Goal: Information Seeking & Learning: Learn about a topic

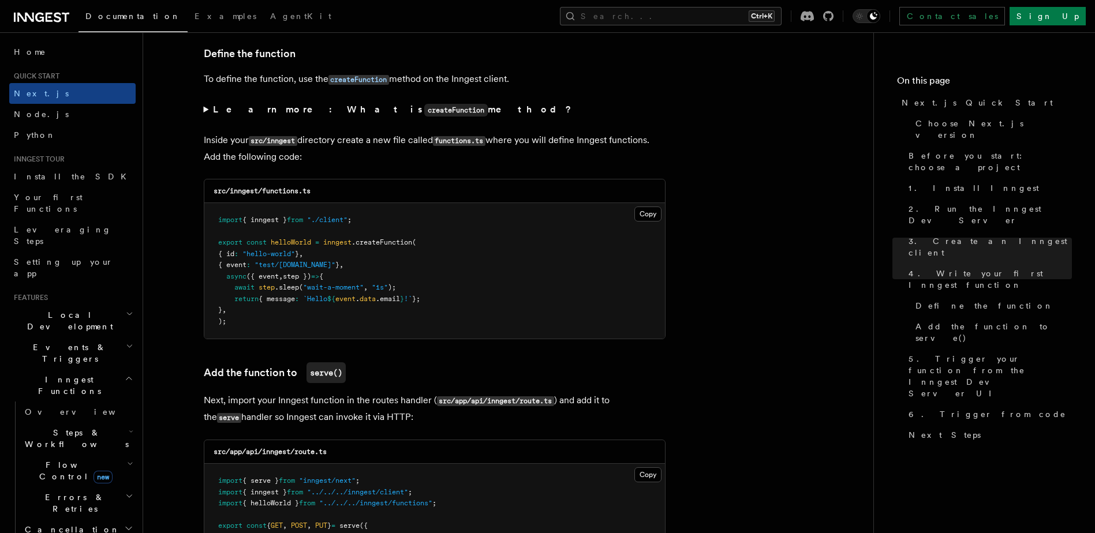
click at [98, 370] on h2 "Inngest Functions" at bounding box center [72, 386] width 126 height 32
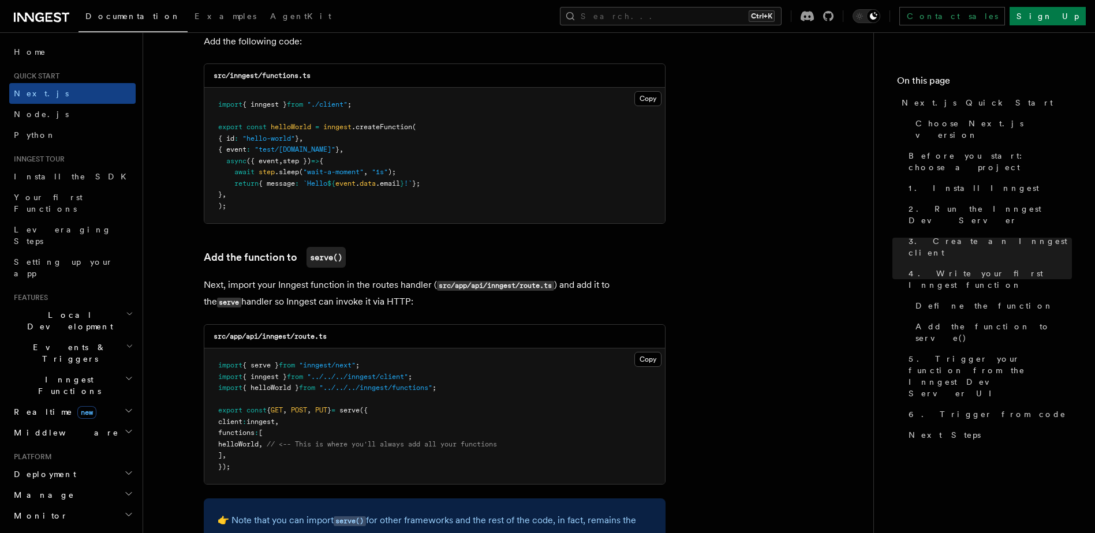
click at [52, 18] on icon at bounding box center [41, 17] width 55 height 14
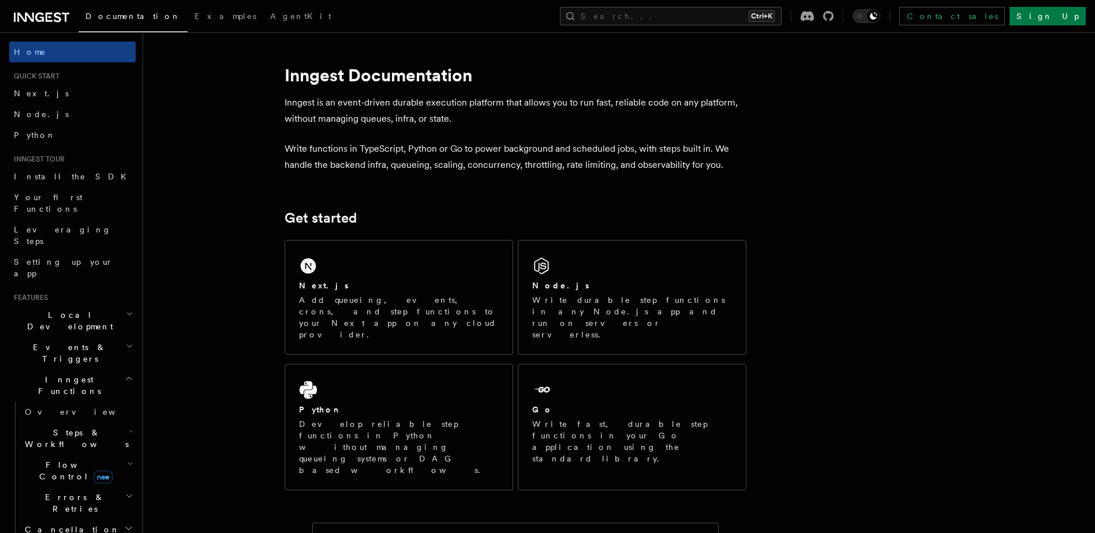
click at [111, 370] on h2 "Inngest Functions" at bounding box center [72, 386] width 126 height 32
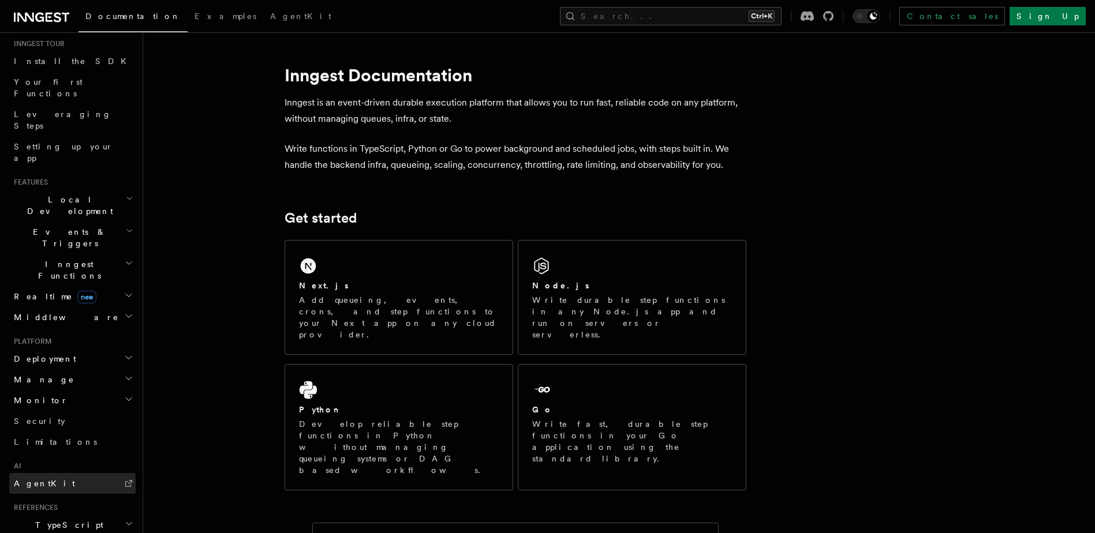
click at [70, 473] on link "AgentKit" at bounding box center [72, 483] width 126 height 21
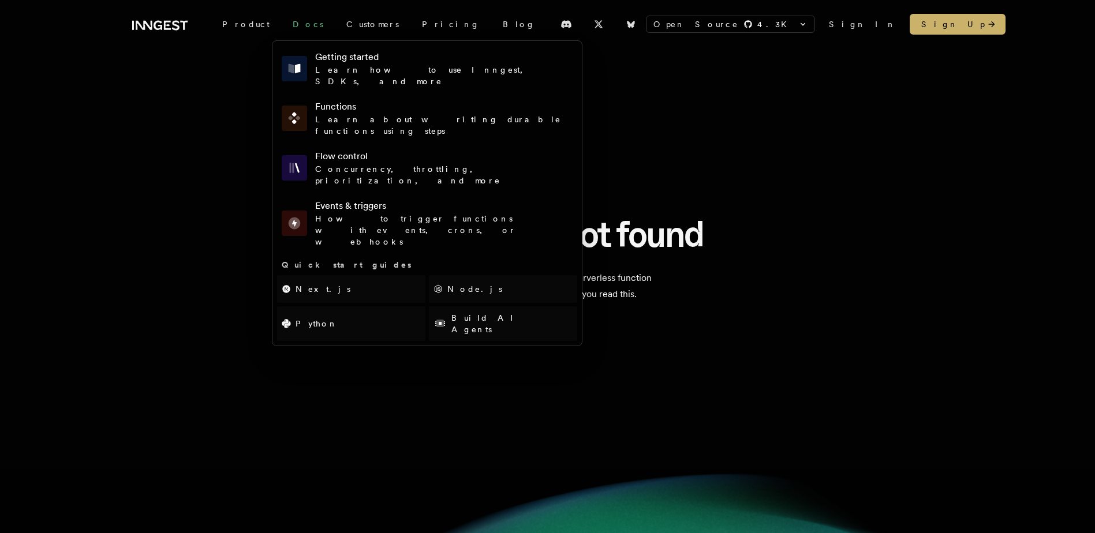
click at [286, 26] on link "Docs" at bounding box center [308, 24] width 54 height 21
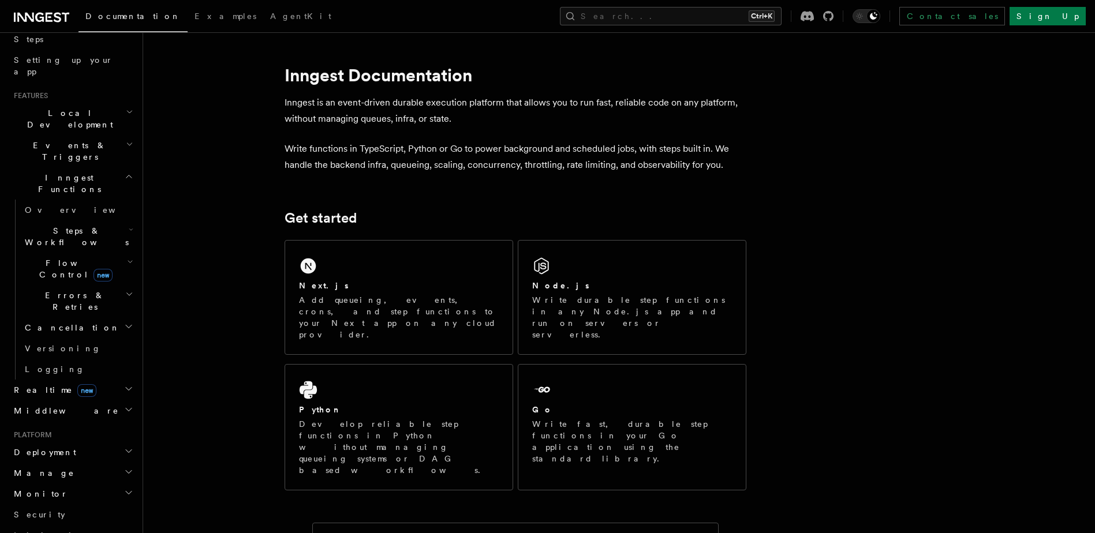
scroll to position [173, 0]
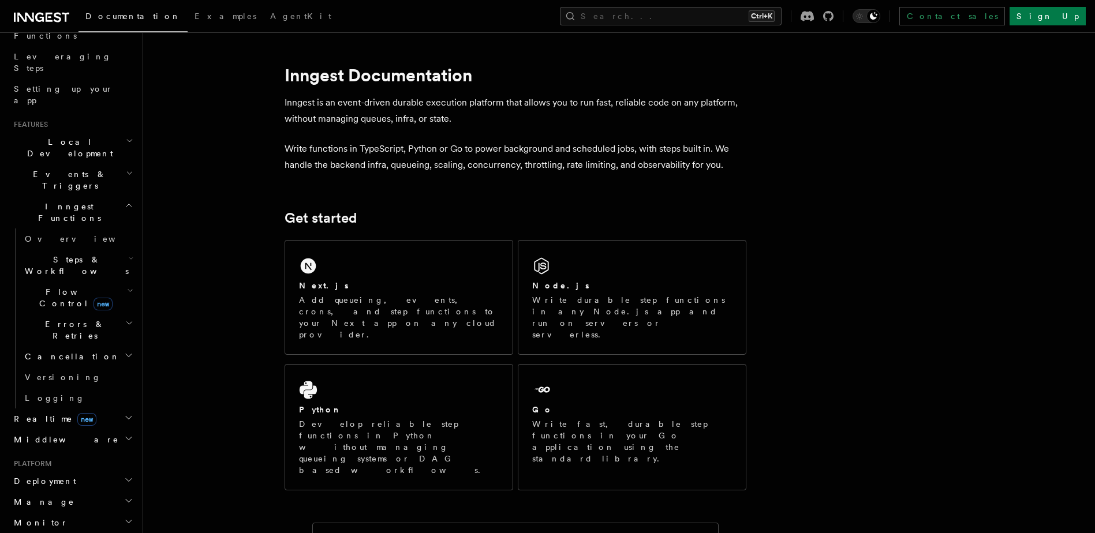
click at [95, 249] on h2 "Steps & Workflows" at bounding box center [77, 265] width 115 height 32
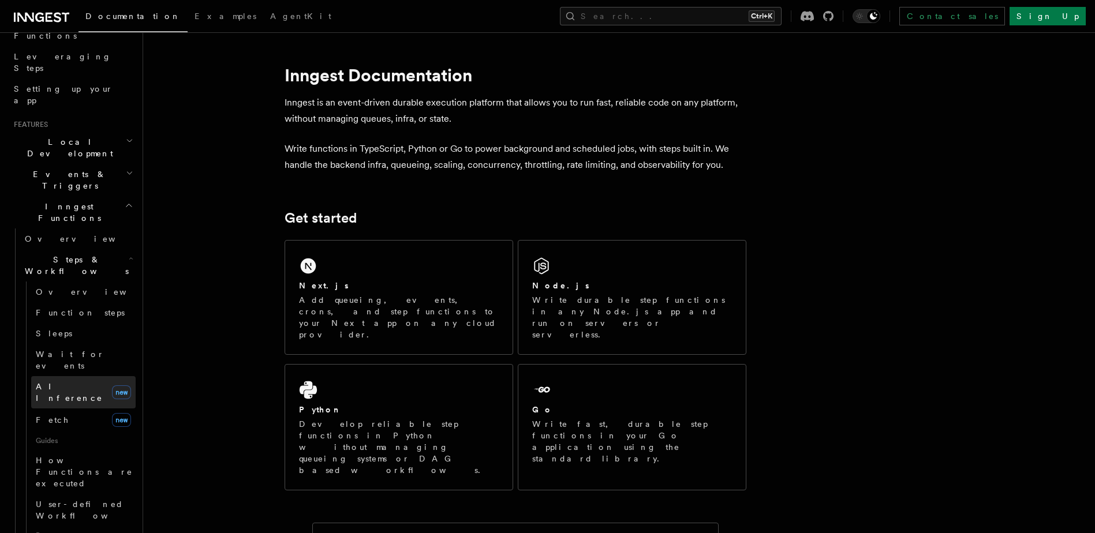
click at [78, 381] on span "AI Inference" at bounding box center [72, 392] width 72 height 23
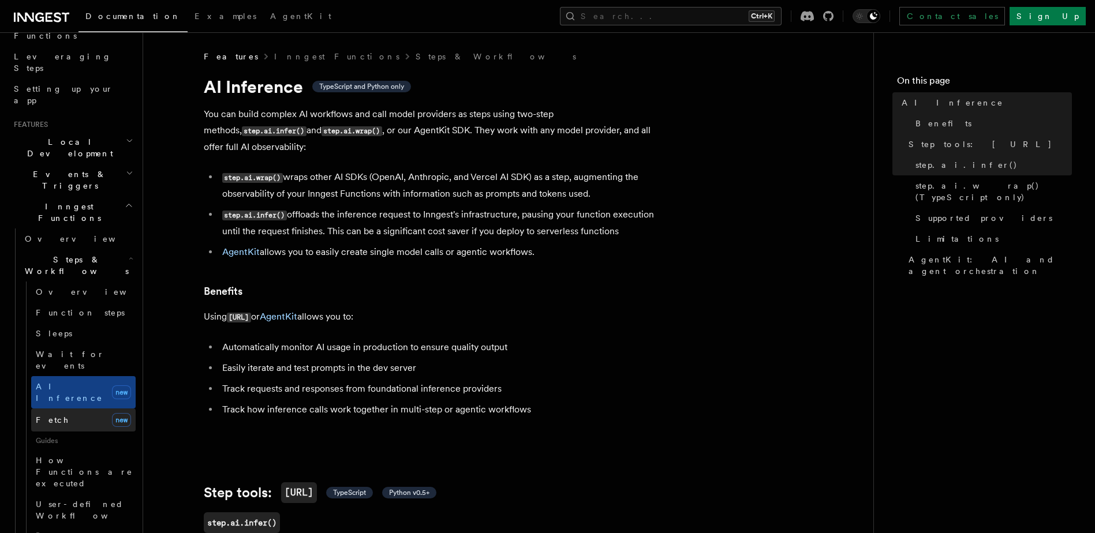
click at [88, 409] on link "Fetch new" at bounding box center [83, 420] width 105 height 23
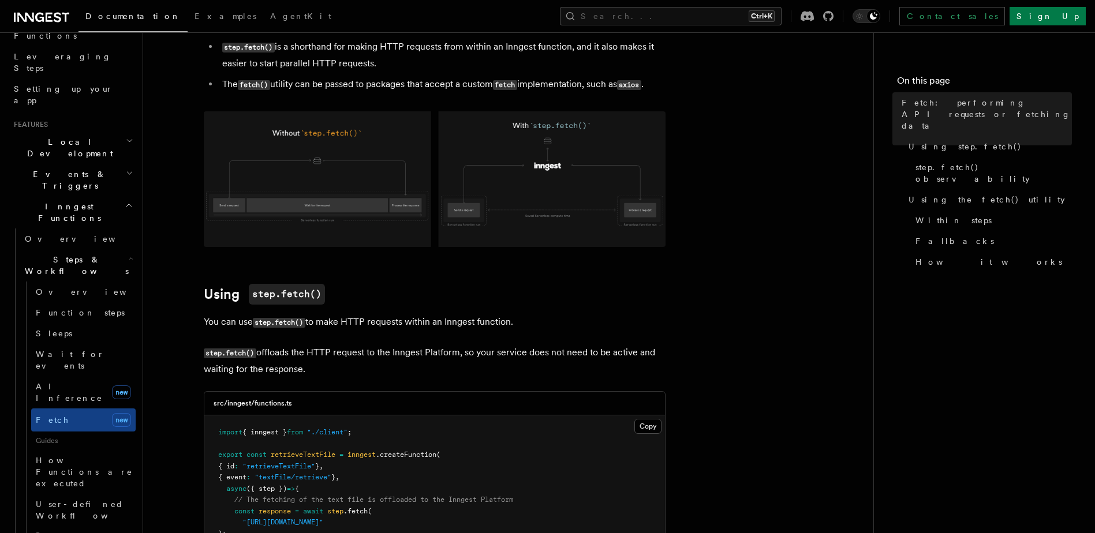
scroll to position [173, 0]
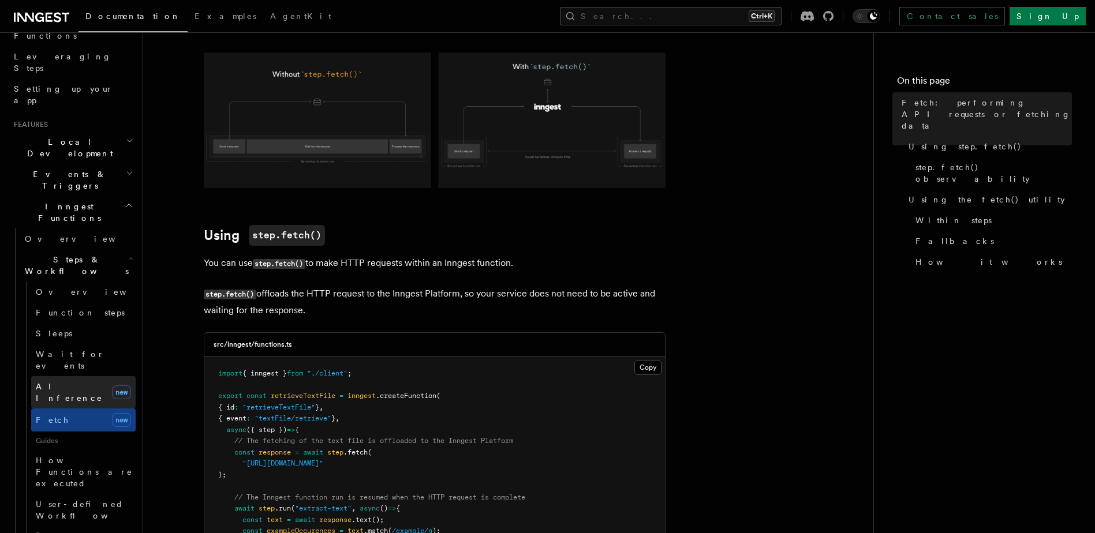
click at [79, 376] on link "AI Inference new" at bounding box center [83, 392] width 105 height 32
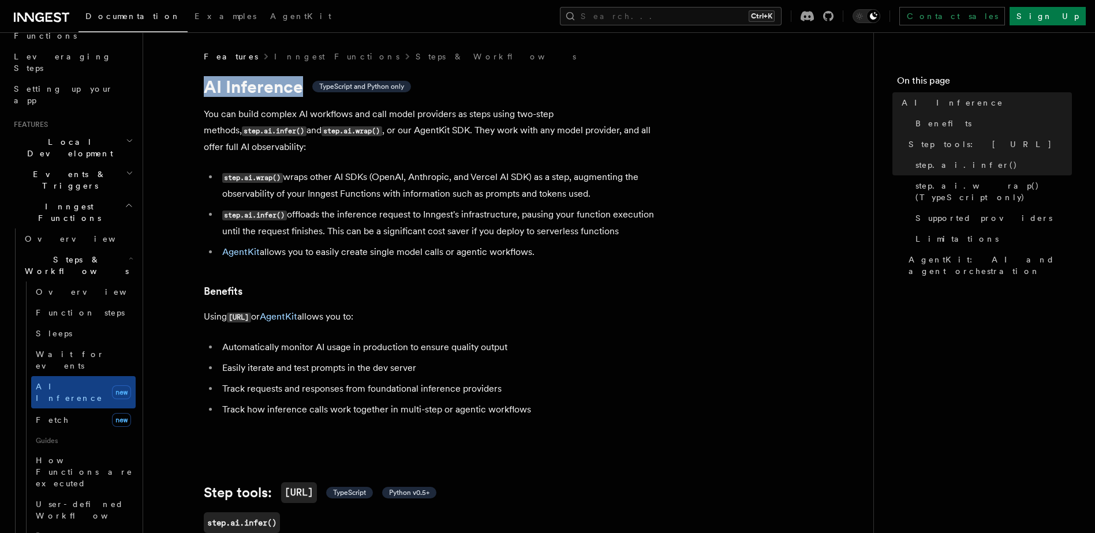
drag, startPoint x: 210, startPoint y: 83, endPoint x: 300, endPoint y: 89, distance: 90.9
click at [300, 89] on h1 "AI Inference TypeScript and Python only" at bounding box center [435, 86] width 462 height 21
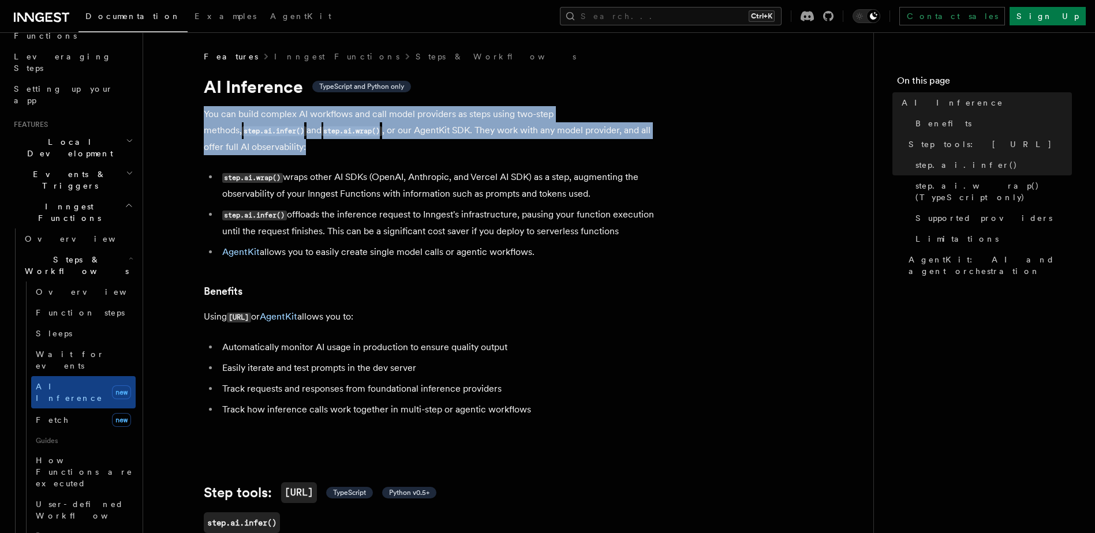
drag, startPoint x: 338, startPoint y: 118, endPoint x: 667, endPoint y: 132, distance: 329.9
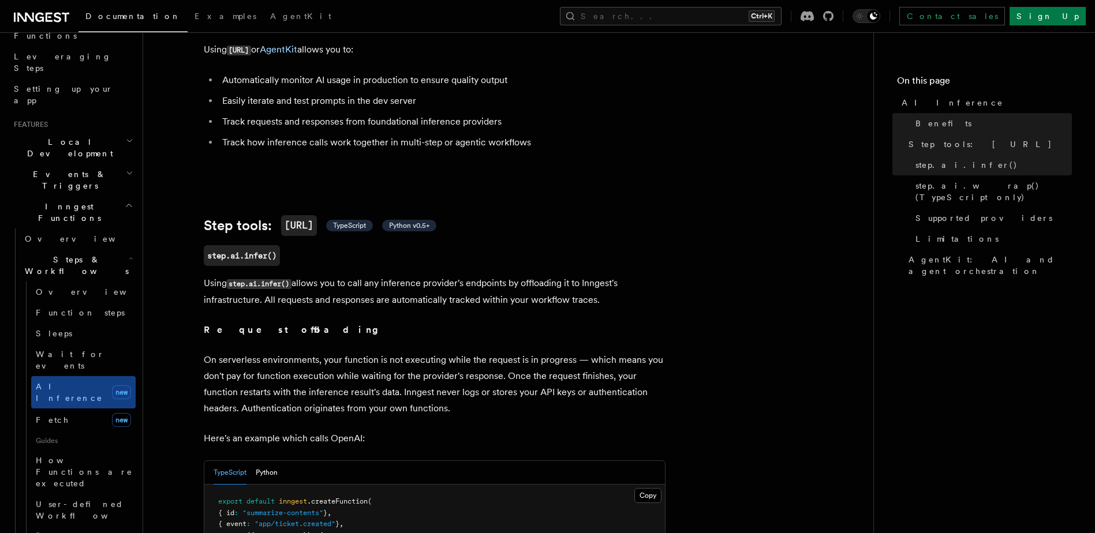
scroll to position [404, 0]
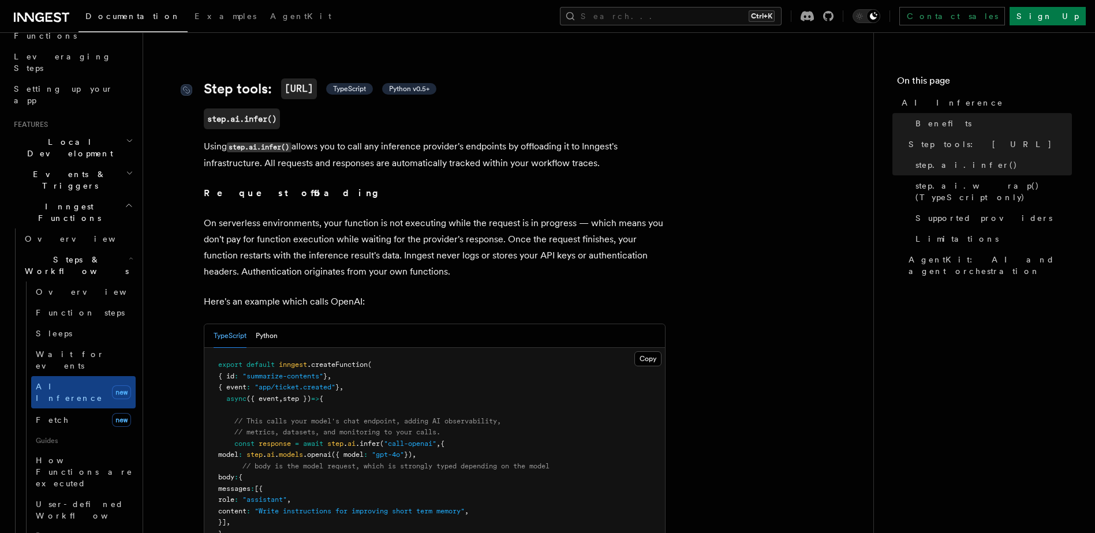
click at [359, 84] on span "TypeScript" at bounding box center [349, 88] width 33 height 9
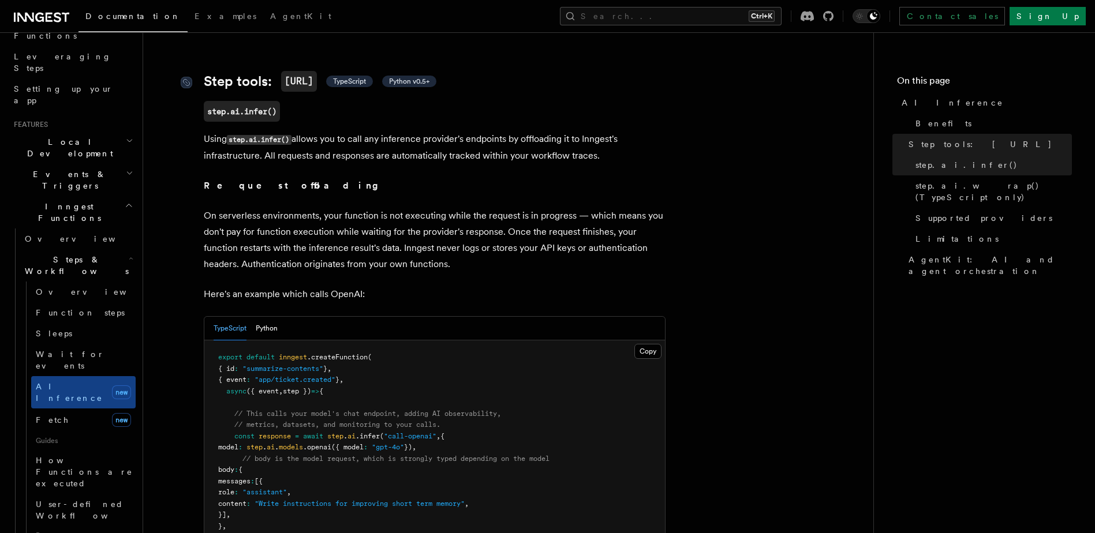
click at [410, 77] on span "Python v0.5+" at bounding box center [409, 81] width 40 height 9
click at [411, 77] on span "Python v0.5+" at bounding box center [409, 81] width 40 height 9
click at [351, 72] on link "Step tools: step.ai TypeScript Python v0.5+" at bounding box center [320, 81] width 233 height 21
click at [358, 77] on span "TypeScript" at bounding box center [349, 81] width 33 height 9
click at [430, 77] on span "Python v0.5+" at bounding box center [409, 81] width 40 height 9
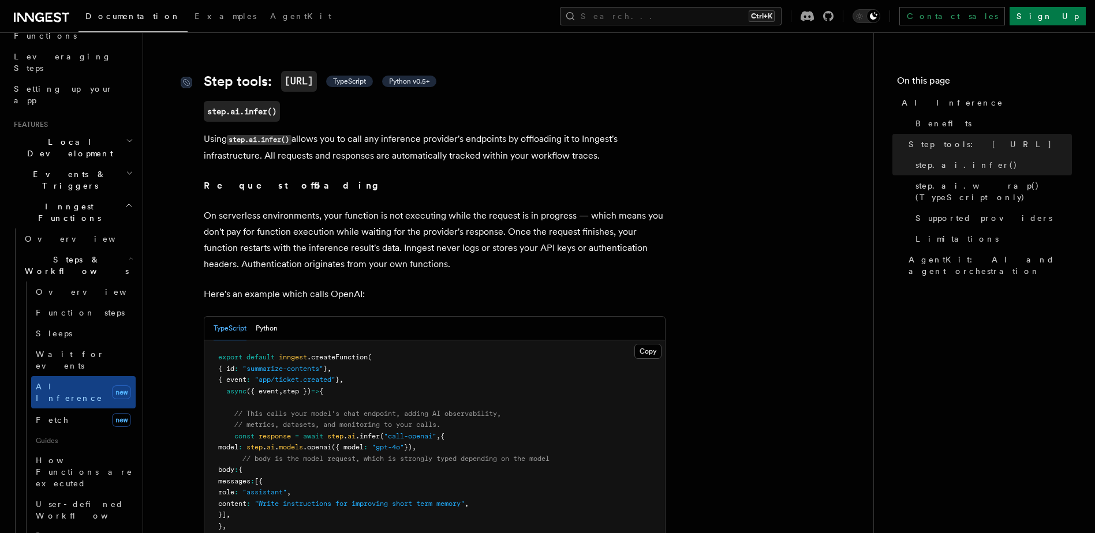
click at [359, 77] on span "TypeScript" at bounding box center [349, 81] width 33 height 9
click at [259, 101] on code "step.ai.infer()" at bounding box center [242, 111] width 76 height 21
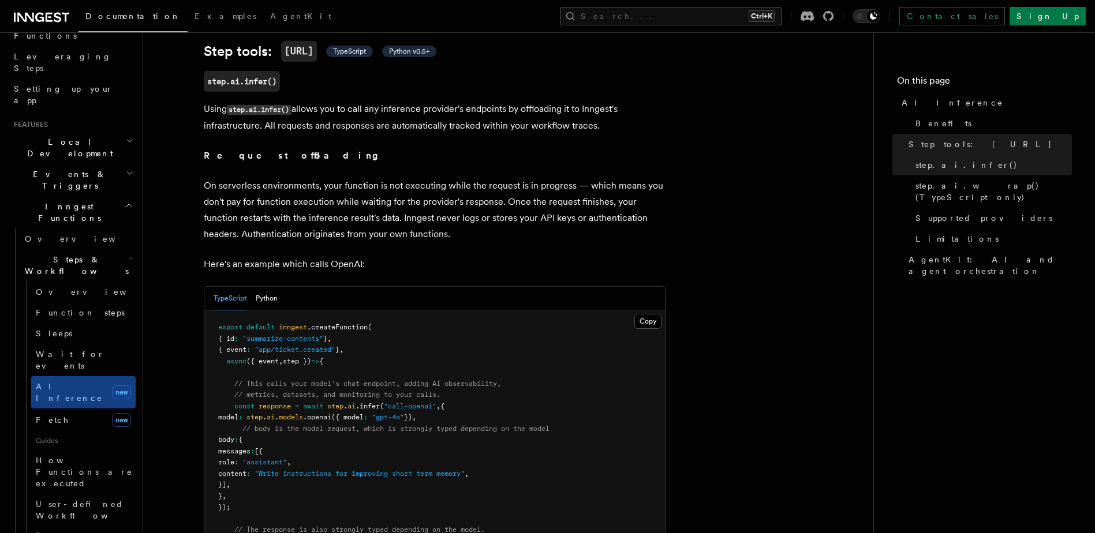
click at [424, 47] on span "Python v0.5+" at bounding box center [409, 51] width 40 height 9
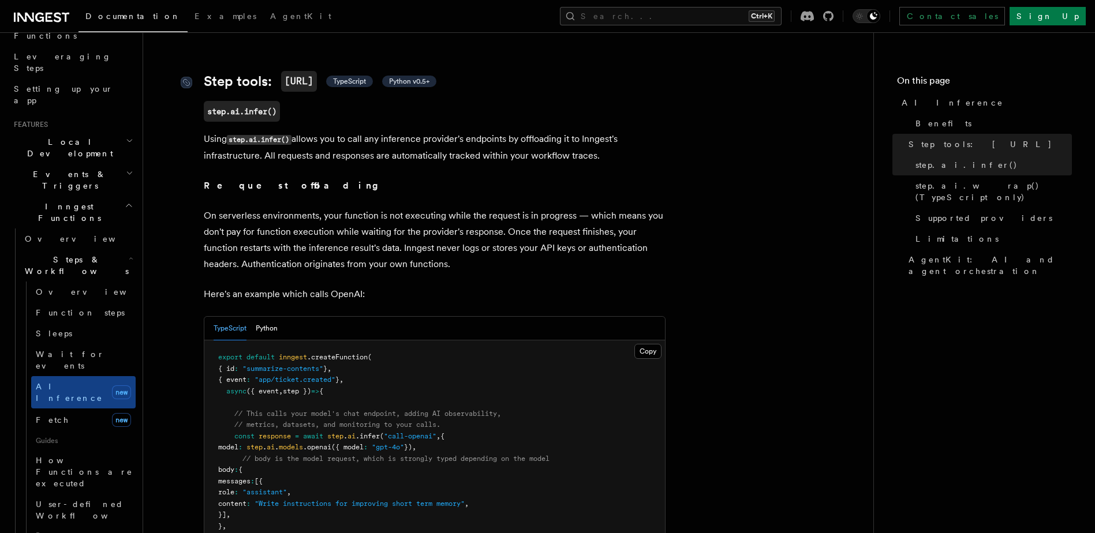
click at [354, 77] on span "TypeScript" at bounding box center [349, 81] width 33 height 9
click at [237, 101] on code "step.ai.infer()" at bounding box center [242, 111] width 76 height 21
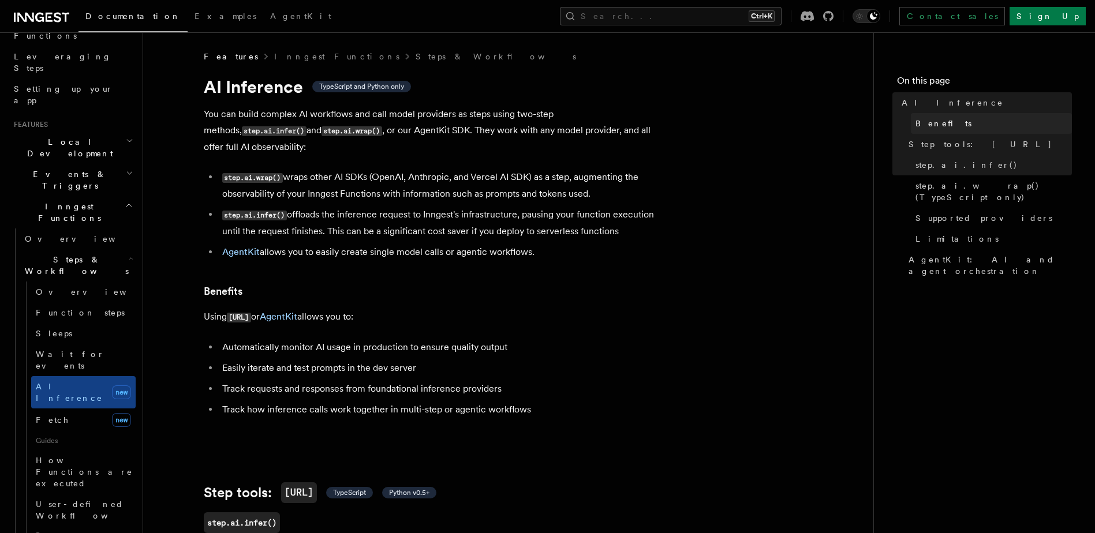
click at [951, 121] on link "Benefits" at bounding box center [991, 123] width 161 height 21
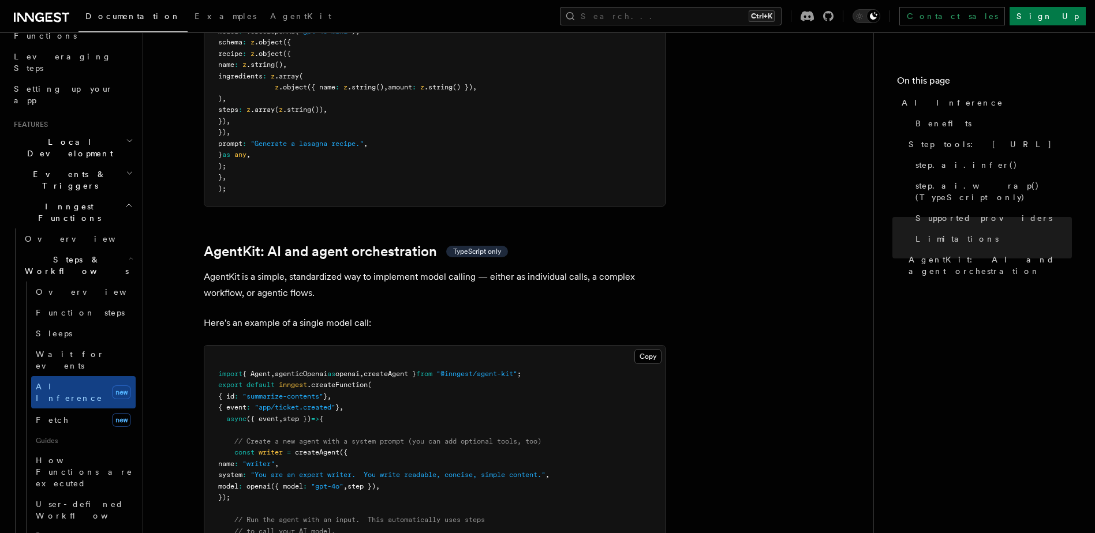
scroll to position [3215, 0]
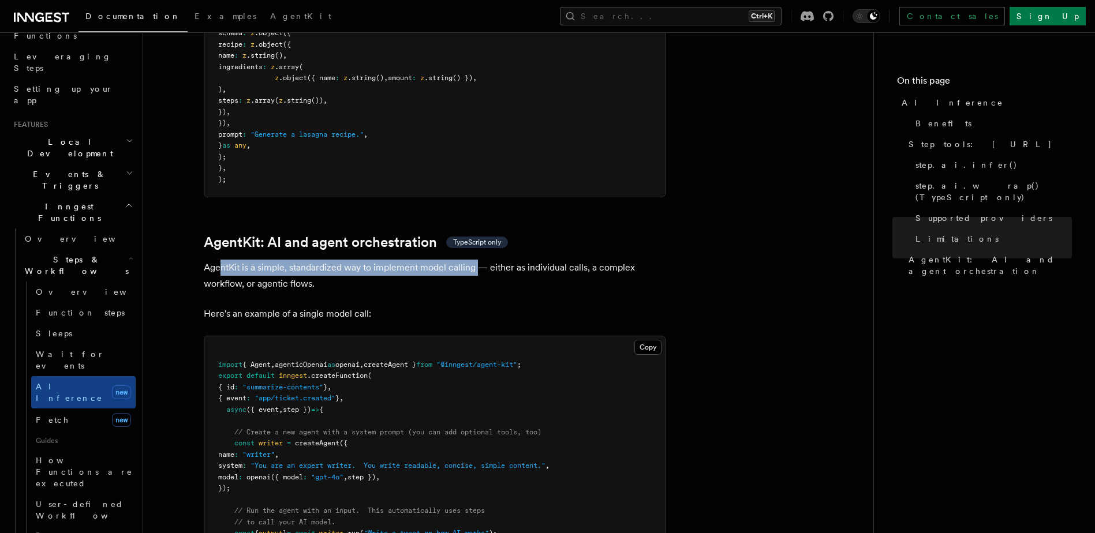
drag, startPoint x: 383, startPoint y: 210, endPoint x: 480, endPoint y: 211, distance: 96.4
click at [480, 260] on p "AgentKit is a simple, standardized way to implement model calling — either as i…" at bounding box center [435, 276] width 462 height 32
drag, startPoint x: 480, startPoint y: 211, endPoint x: 456, endPoint y: 235, distance: 33.9
click at [457, 260] on p "AgentKit is a simple, standardized way to implement model calling — either as i…" at bounding box center [435, 276] width 462 height 32
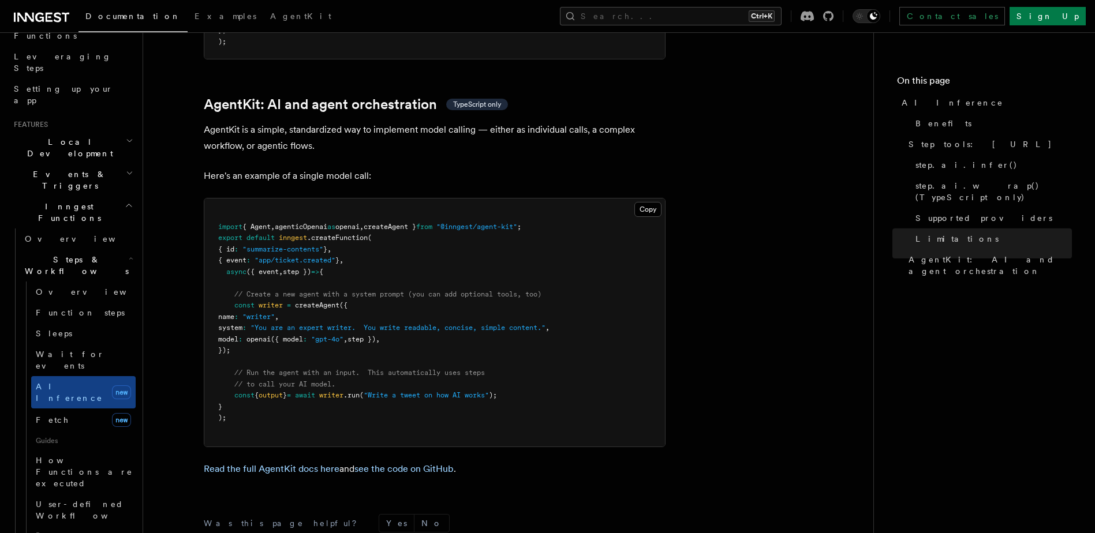
scroll to position [3298, 0]
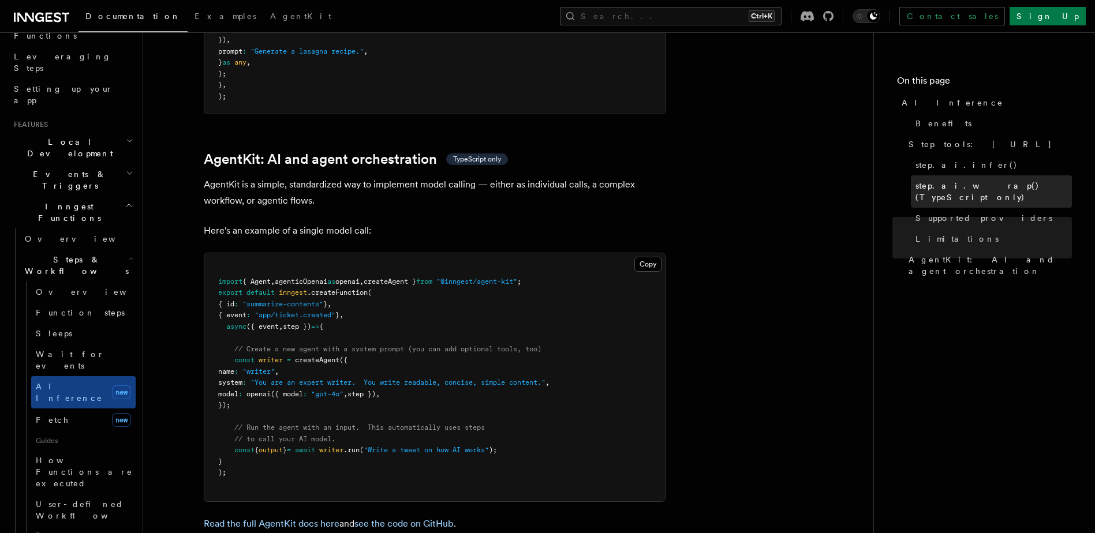
click at [979, 195] on link "step.ai.wrap() (TypeScript only)" at bounding box center [991, 192] width 161 height 32
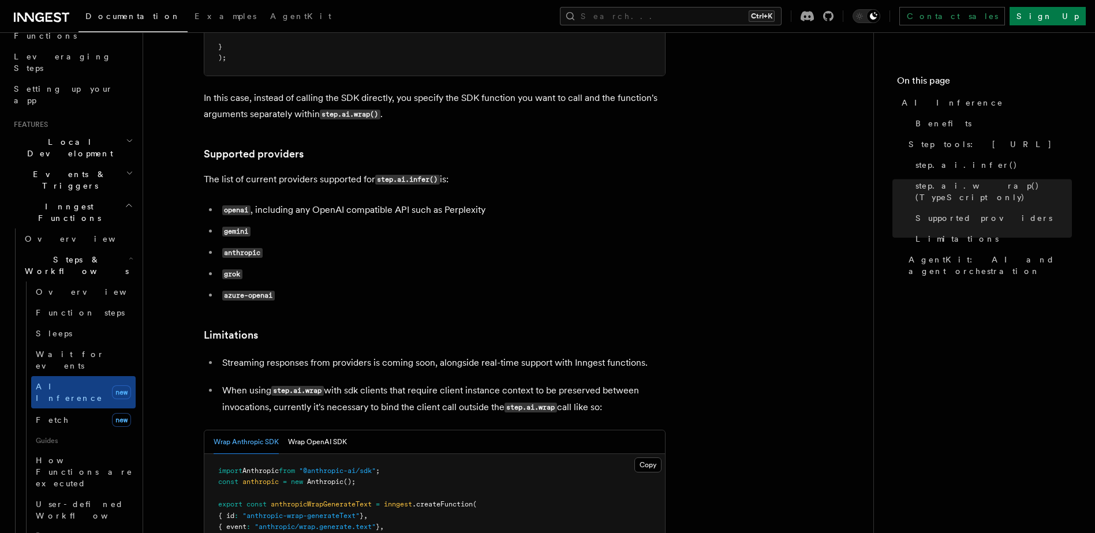
scroll to position [1425, 0]
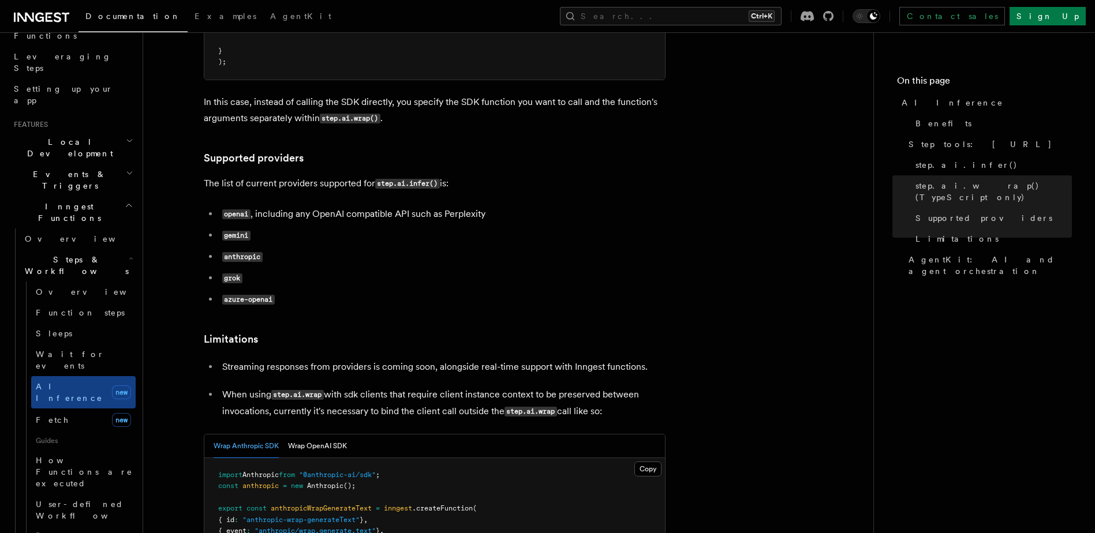
drag, startPoint x: 224, startPoint y: 312, endPoint x: 642, endPoint y: 361, distance: 420.9
click at [642, 361] on ul "Streaming responses from providers is coming soon, alongside real-time support …" at bounding box center [435, 389] width 462 height 61
drag, startPoint x: 642, startPoint y: 361, endPoint x: 629, endPoint y: 364, distance: 13.5
click at [629, 387] on p "When using step.ai.wrap with sdk clients that require client instance context t…" at bounding box center [443, 403] width 443 height 33
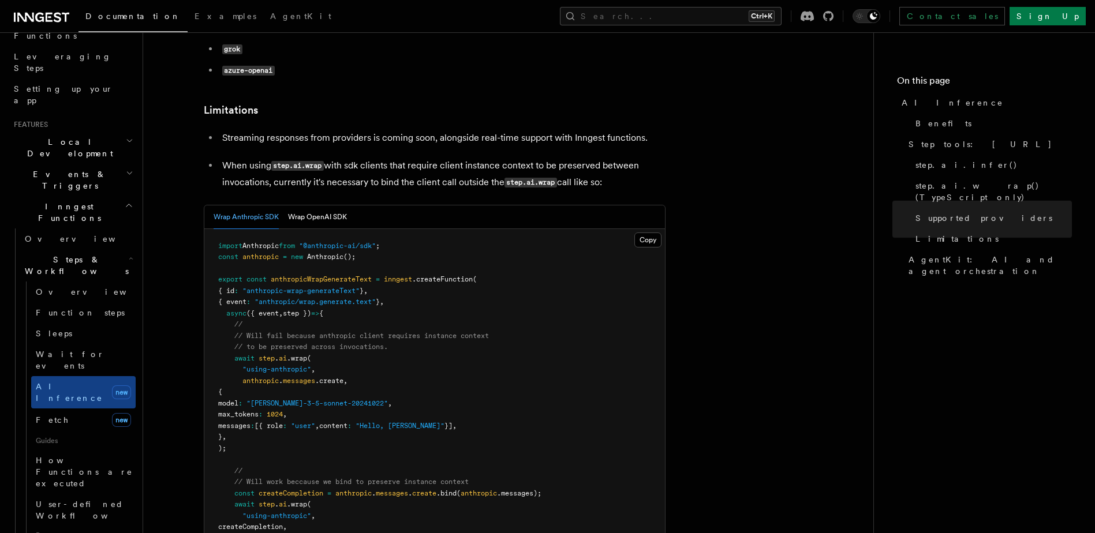
scroll to position [1656, 0]
click at [962, 157] on link "step.ai.infer()" at bounding box center [991, 165] width 161 height 21
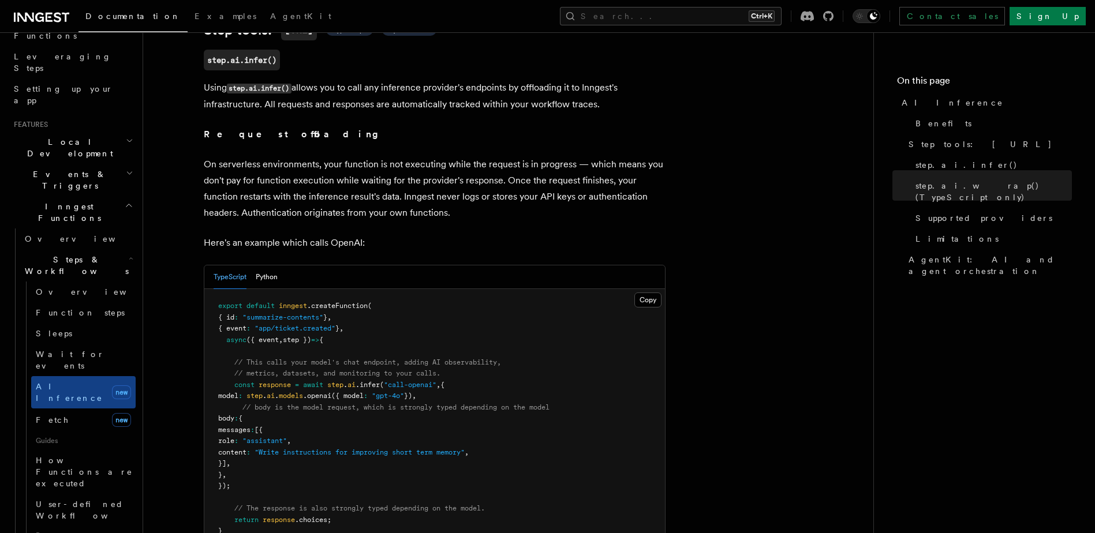
scroll to position [442, 0]
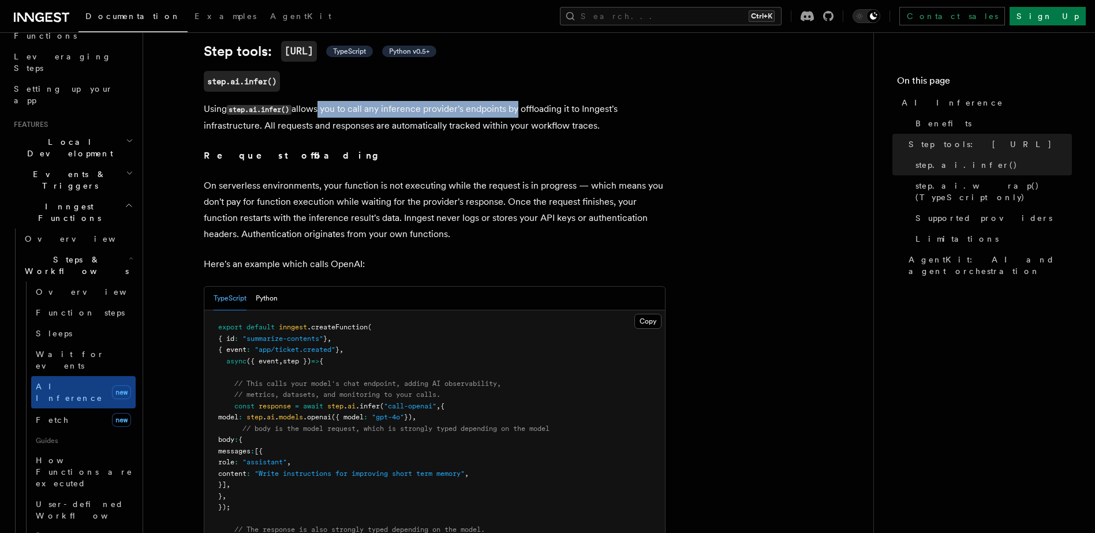
drag, startPoint x: 463, startPoint y: 99, endPoint x: 517, endPoint y: 99, distance: 53.7
click at [517, 101] on p "Using step.ai.infer() allows you to call any inference provider's endpoints by …" at bounding box center [435, 117] width 462 height 33
drag, startPoint x: 517, startPoint y: 99, endPoint x: 580, endPoint y: 120, distance: 66.8
drag, startPoint x: 602, startPoint y: 107, endPoint x: 366, endPoint y: 80, distance: 237.8
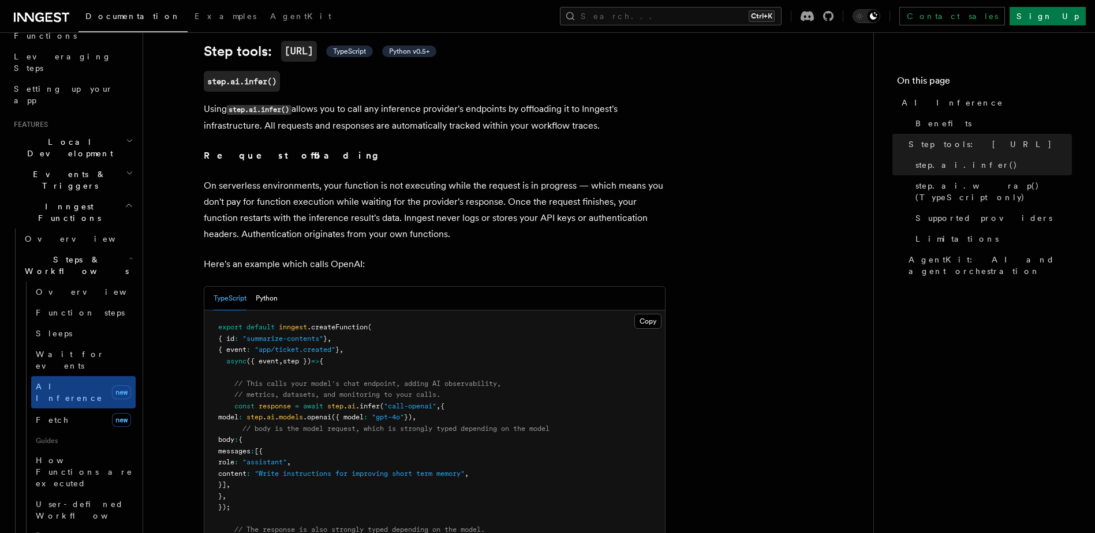
drag, startPoint x: 366, startPoint y: 80, endPoint x: 368, endPoint y: 113, distance: 33.6
click at [368, 113] on p "Using step.ai.infer() allows you to call any inference provider's endpoints by …" at bounding box center [435, 117] width 462 height 33
click at [354, 111] on p "Using step.ai.infer() allows you to call any inference provider's endpoints by …" at bounding box center [435, 117] width 462 height 33
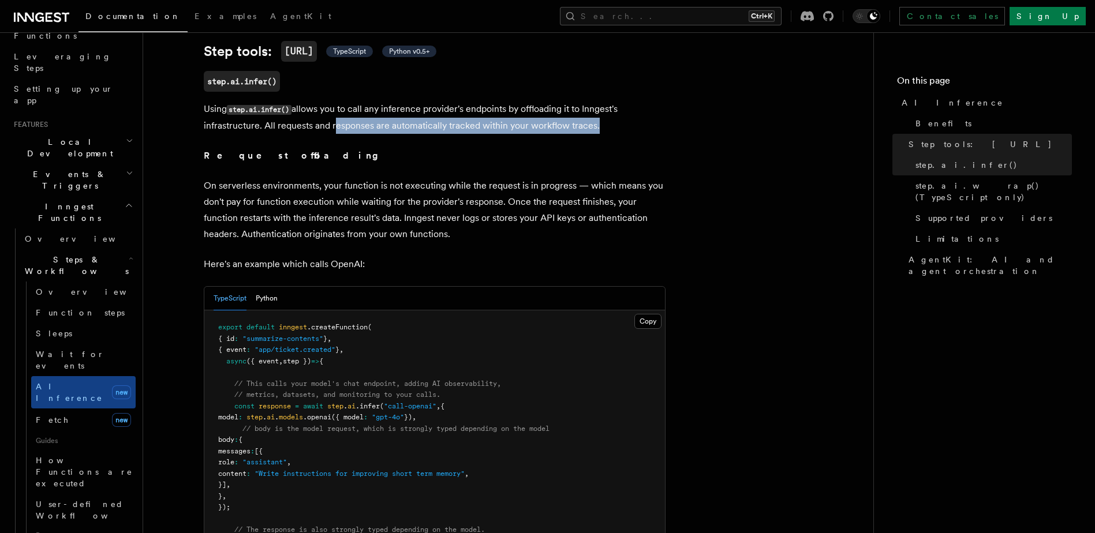
drag, startPoint x: 354, startPoint y: 111, endPoint x: 577, endPoint y: 114, distance: 222.3
click at [577, 114] on p "Using step.ai.infer() allows you to call any inference provider's endpoints by …" at bounding box center [435, 117] width 462 height 33
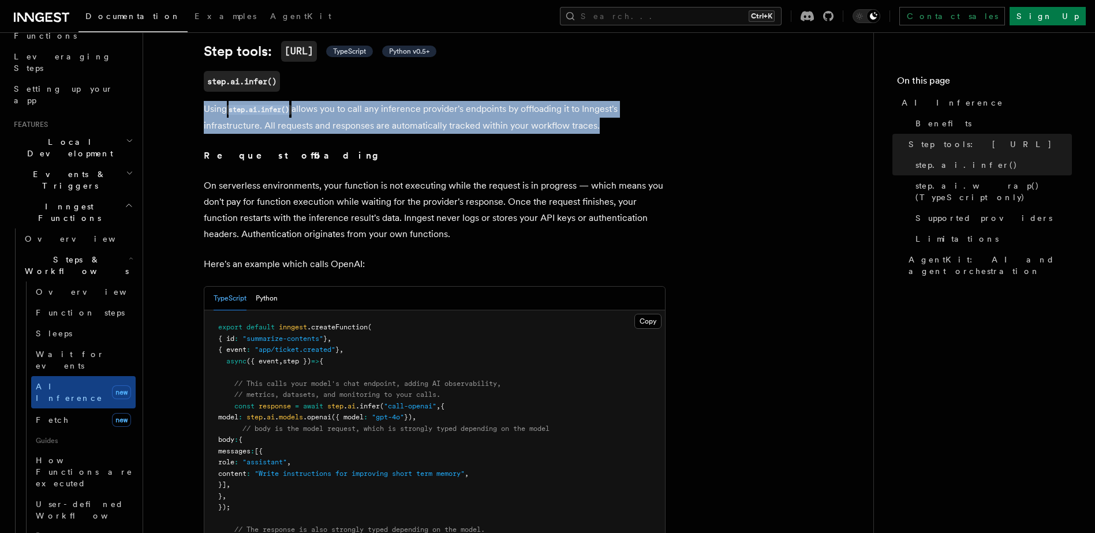
drag, startPoint x: 577, startPoint y: 114, endPoint x: 208, endPoint y: 89, distance: 369.7
click at [208, 101] on p "Using step.ai.infer() allows you to call any inference provider's endpoints by …" at bounding box center [435, 117] width 462 height 33
drag, startPoint x: 210, startPoint y: 89, endPoint x: 329, endPoint y: 129, distance: 125.8
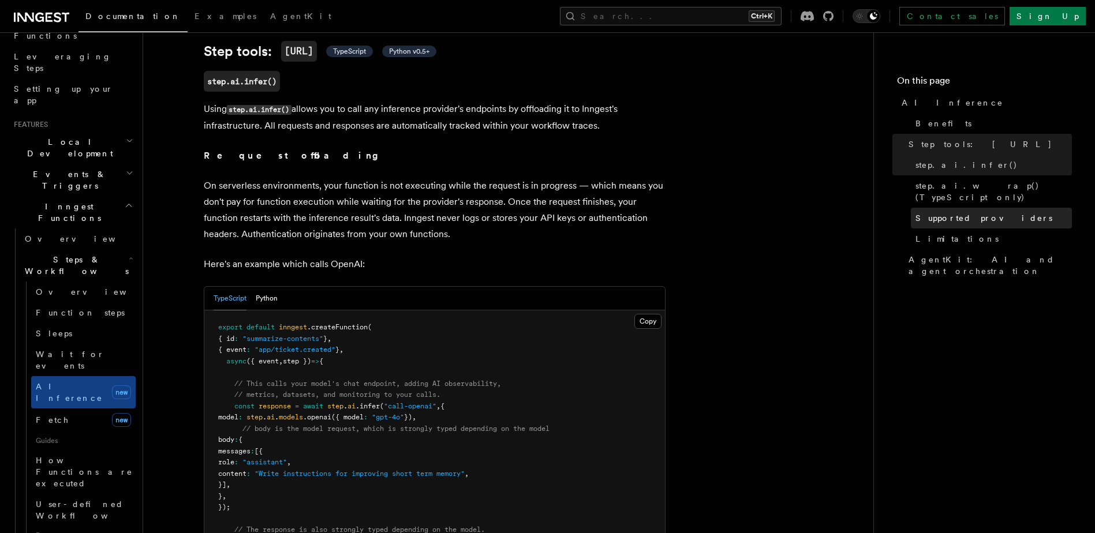
click at [973, 212] on link "Supported providers" at bounding box center [991, 218] width 161 height 21
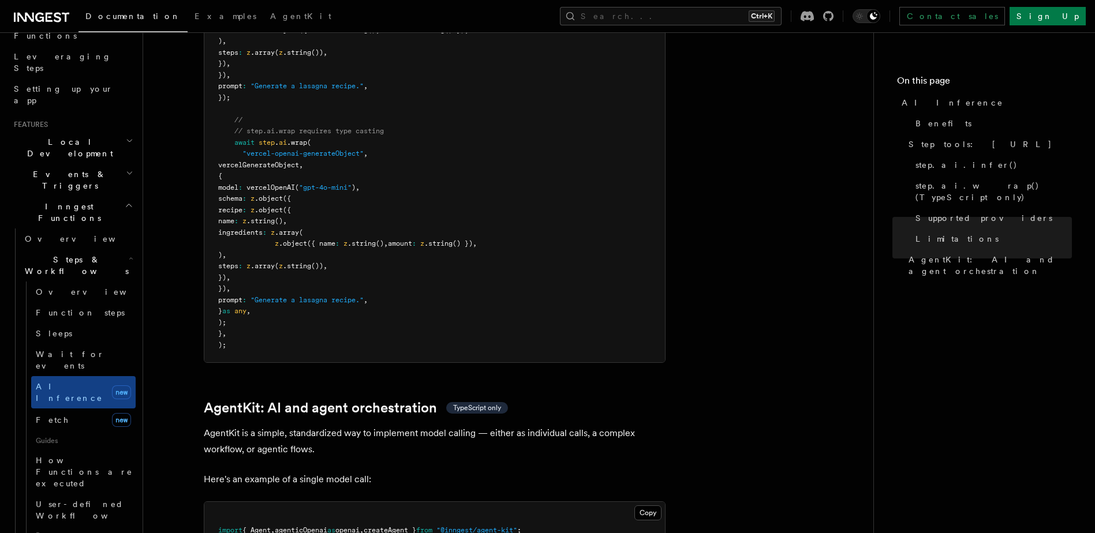
scroll to position [3140, 0]
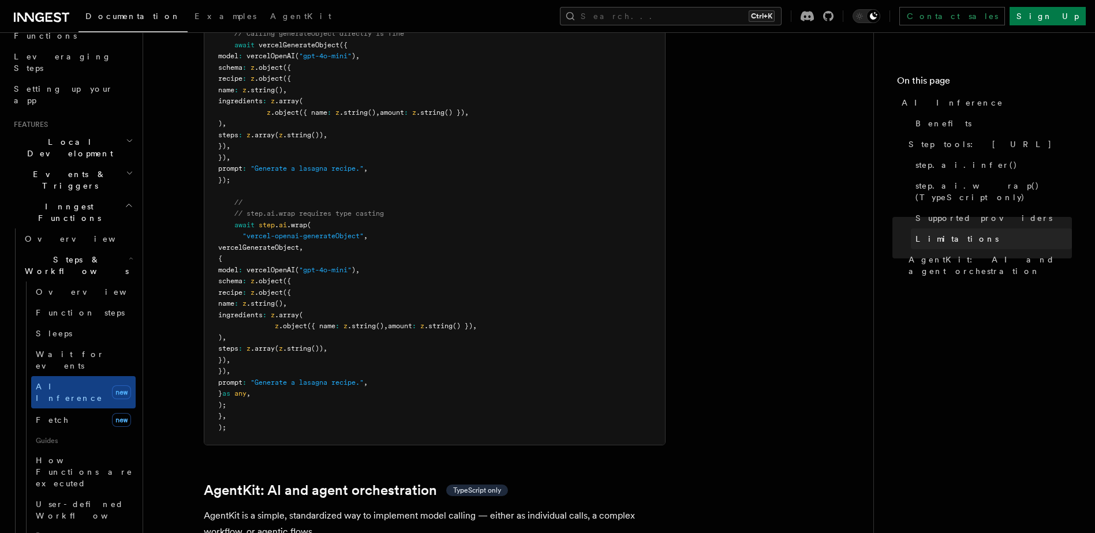
click at [956, 233] on span "Limitations" at bounding box center [957, 239] width 83 height 12
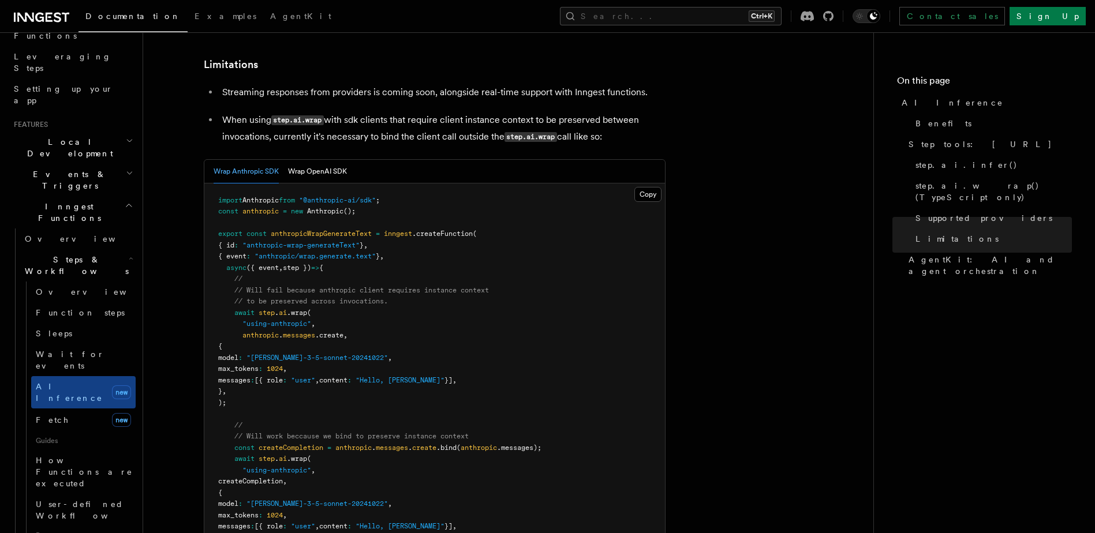
scroll to position [1647, 0]
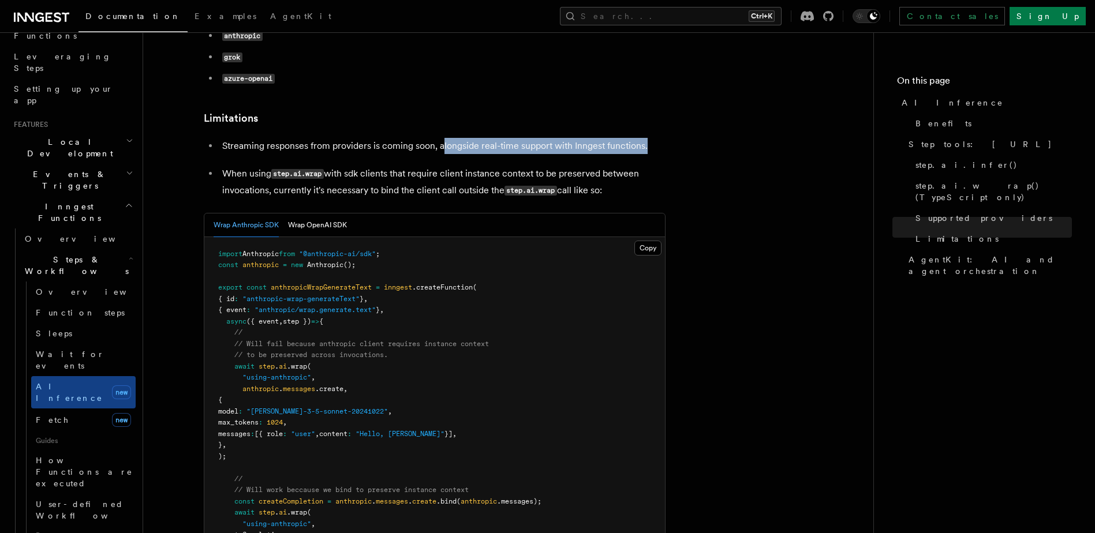
drag, startPoint x: 449, startPoint y: 90, endPoint x: 661, endPoint y: 95, distance: 211.9
click at [661, 138] on p "Streaming responses from providers is coming soon, alongside real-time support …" at bounding box center [443, 146] width 443 height 16
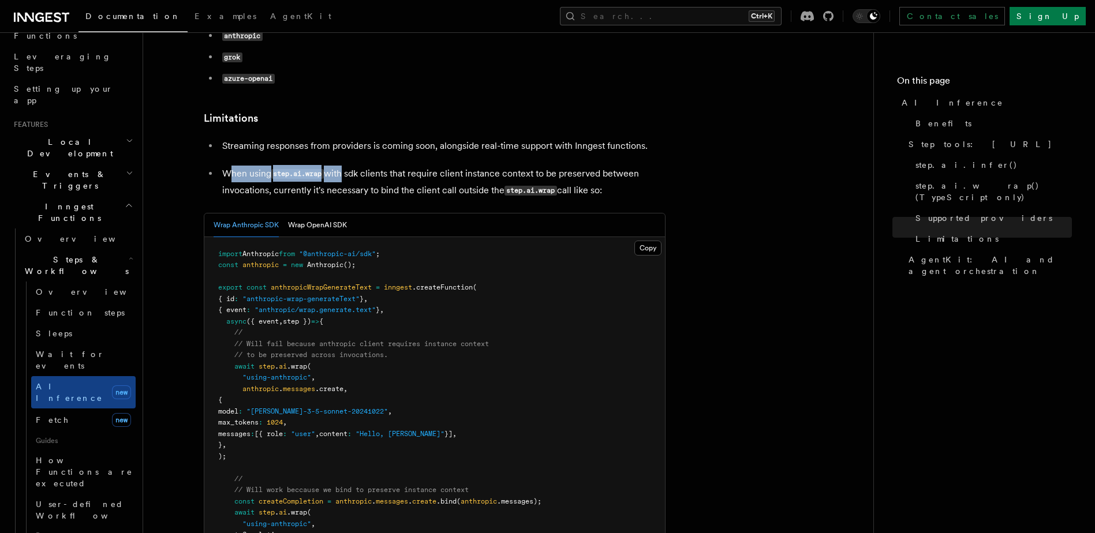
drag, startPoint x: 228, startPoint y: 118, endPoint x: 343, endPoint y: 115, distance: 114.9
click at [343, 166] on p "When using step.ai.wrap with sdk clients that require client instance context t…" at bounding box center [443, 182] width 443 height 33
drag, startPoint x: 343, startPoint y: 115, endPoint x: 346, endPoint y: 123, distance: 8.0
click at [346, 166] on p "When using step.ai.wrap with sdk clients that require client instance context t…" at bounding box center [443, 182] width 443 height 33
click at [480, 166] on p "When using step.ai.wrap with sdk clients that require client instance context t…" at bounding box center [443, 182] width 443 height 33
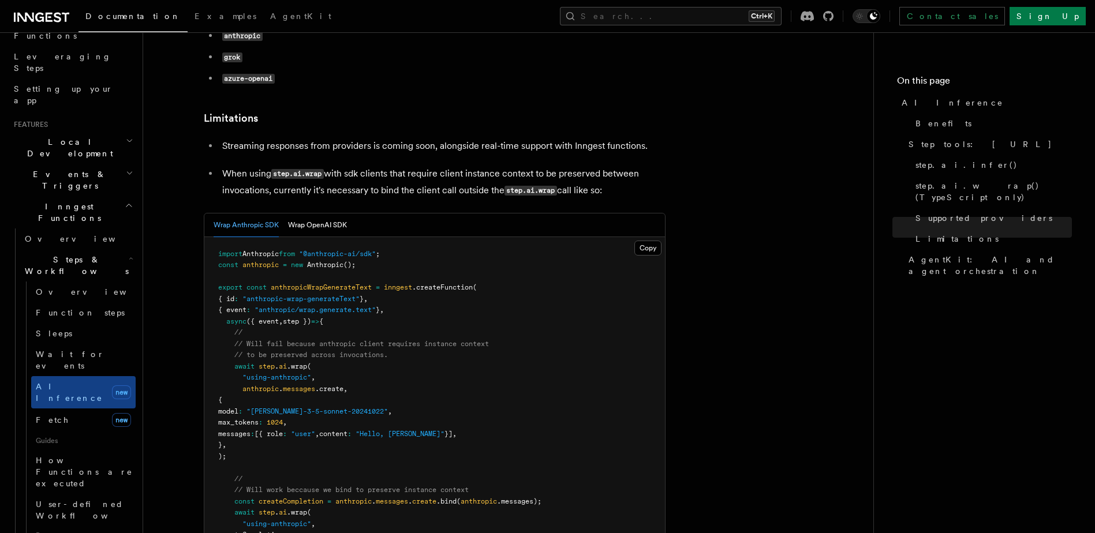
click at [479, 166] on p "When using step.ai.wrap with sdk clients that require client instance context t…" at bounding box center [443, 182] width 443 height 33
click at [248, 166] on p "When using step.ai.wrap with sdk clients that require client instance context t…" at bounding box center [443, 182] width 443 height 33
drag, startPoint x: 247, startPoint y: 140, endPoint x: 340, endPoint y: 139, distance: 93.0
click at [340, 166] on p "When using step.ai.wrap with sdk clients that require client instance context t…" at bounding box center [443, 182] width 443 height 33
drag, startPoint x: 340, startPoint y: 139, endPoint x: 348, endPoint y: 144, distance: 9.6
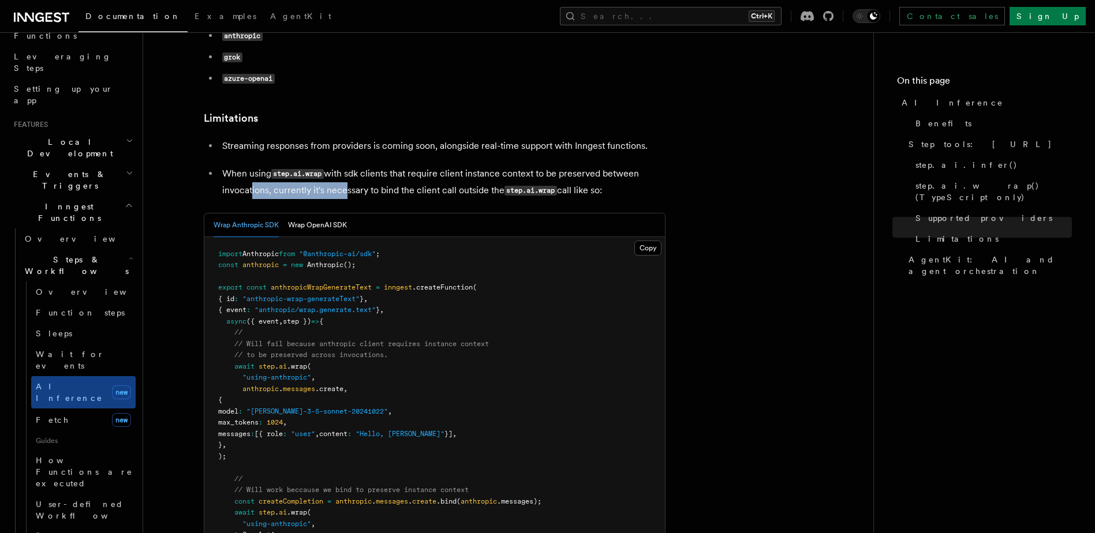
click at [348, 166] on p "When using step.ai.wrap with sdk clients that require client instance context t…" at bounding box center [443, 182] width 443 height 33
drag, startPoint x: 348, startPoint y: 136, endPoint x: 426, endPoint y: 138, distance: 78.0
click at [426, 166] on p "When using step.ai.wrap with sdk clients that require client instance context t…" at bounding box center [443, 182] width 443 height 33
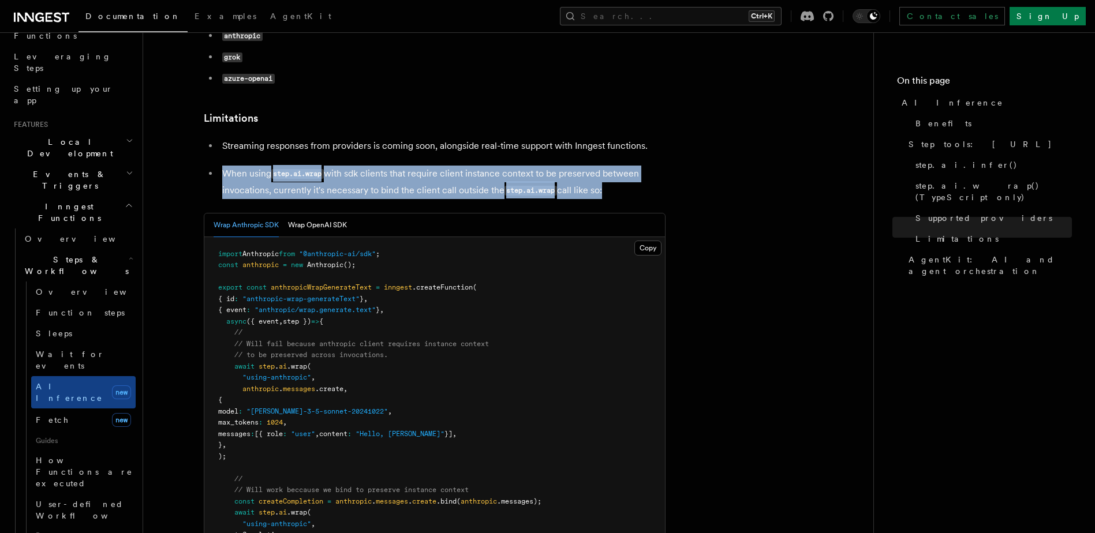
drag, startPoint x: 602, startPoint y: 136, endPoint x: 225, endPoint y: 114, distance: 378.2
click at [225, 166] on p "When using step.ai.wrap with sdk clients that require client instance context t…" at bounding box center [443, 182] width 443 height 33
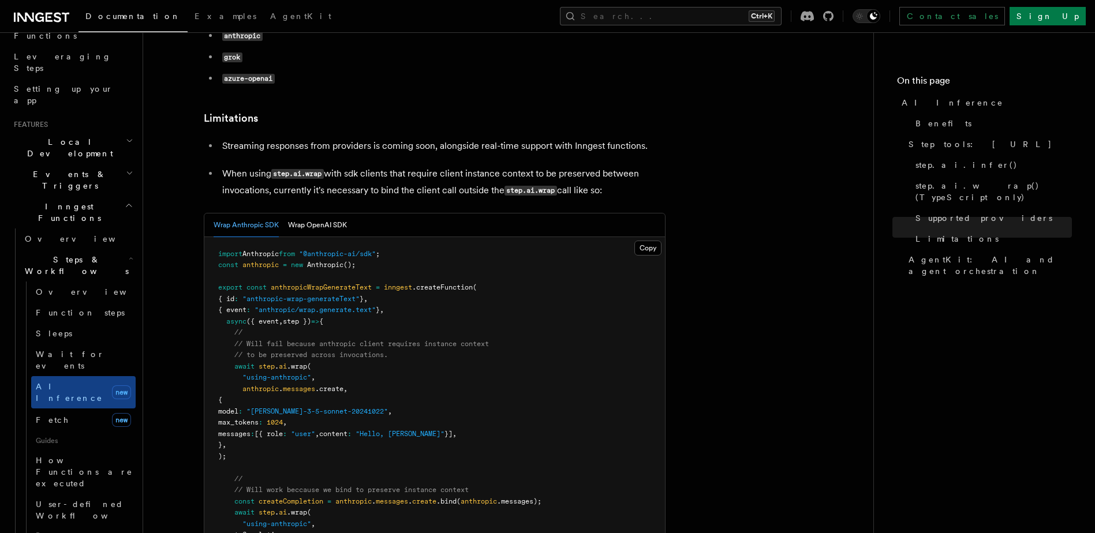
click at [372, 238] on pre "import Anthropic from "@anthropic-ai/sdk" ; const anthropic = new Anthropic ();…" at bounding box center [434, 440] width 461 height 406
click at [338, 214] on button "Wrap OpenAI SDK" at bounding box center [317, 226] width 59 height 24
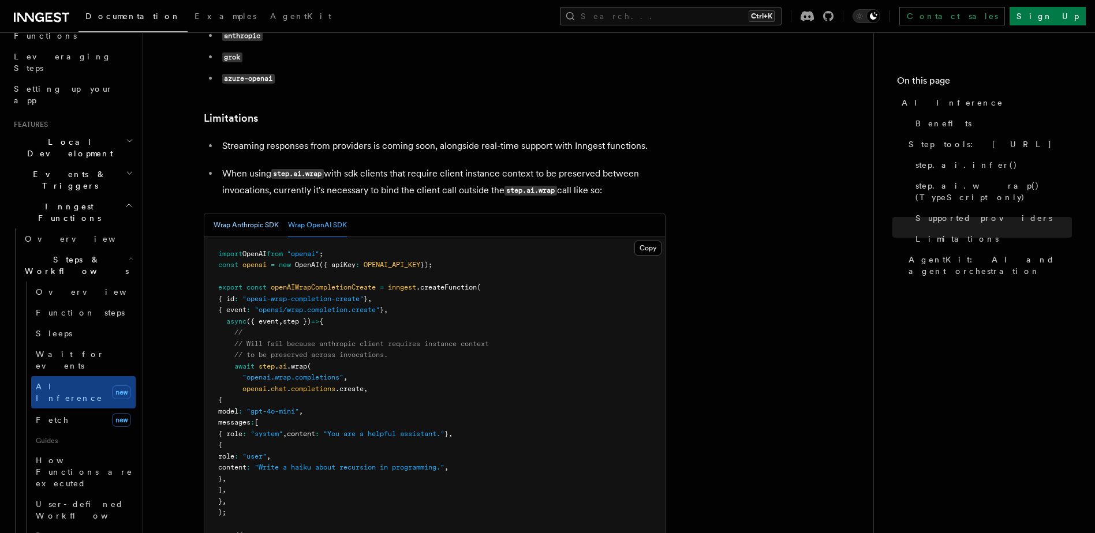
click at [263, 214] on button "Wrap Anthropic SDK" at bounding box center [246, 226] width 65 height 24
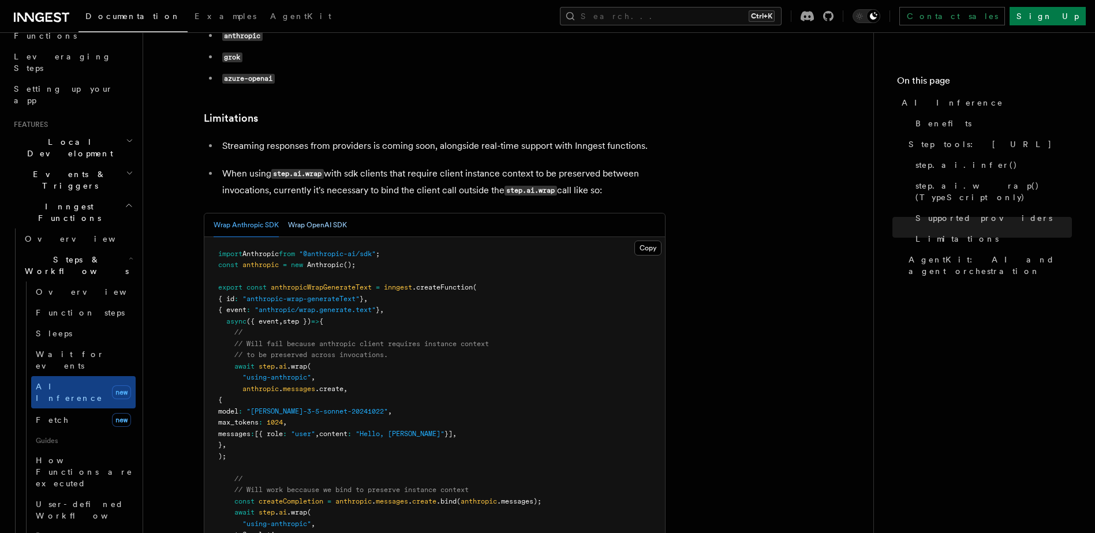
click at [321, 214] on button "Wrap OpenAI SDK" at bounding box center [317, 226] width 59 height 24
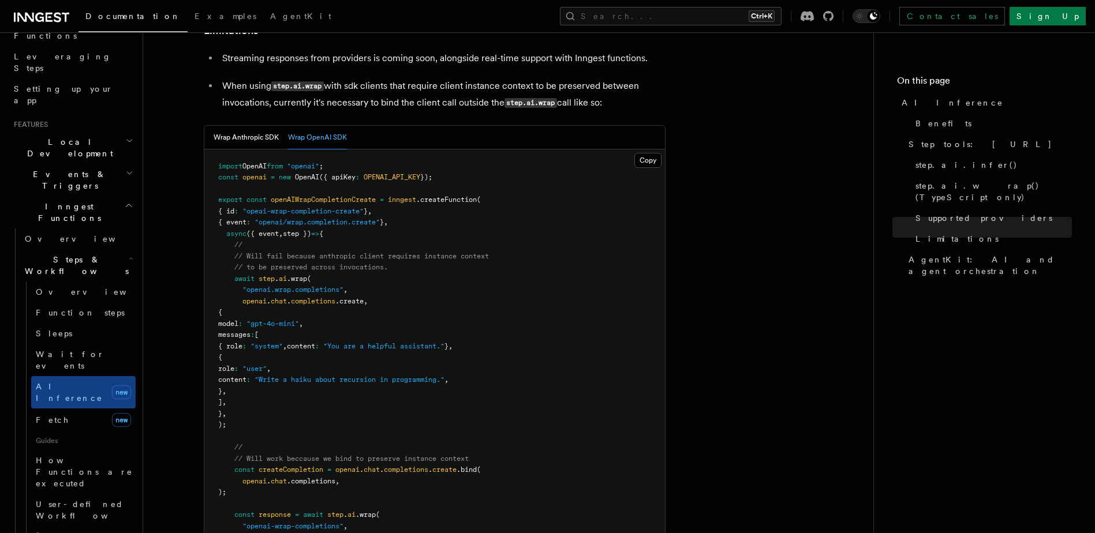
scroll to position [1762, 0]
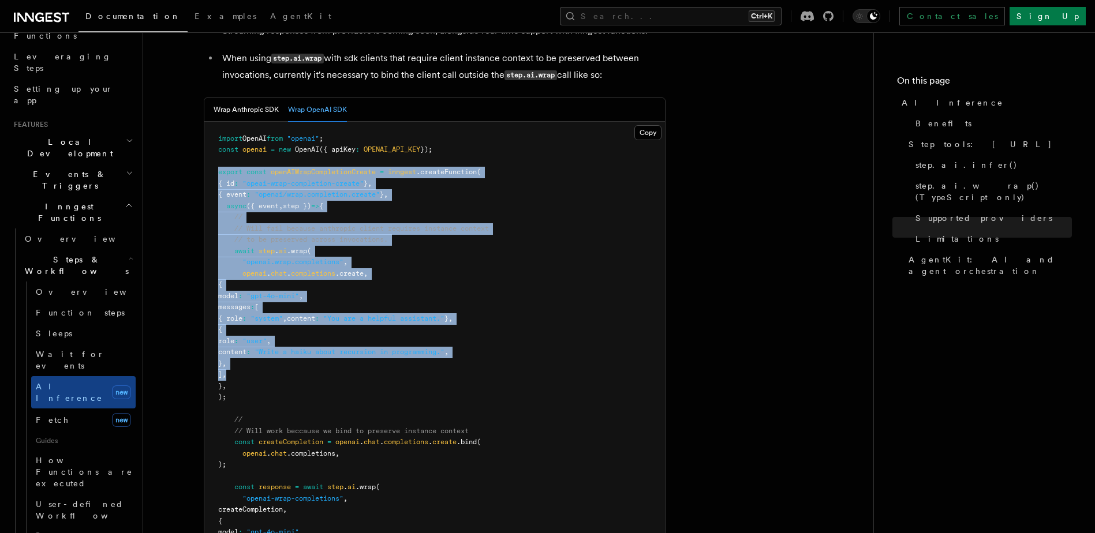
drag, startPoint x: 214, startPoint y: 117, endPoint x: 335, endPoint y: 326, distance: 242.4
click at [335, 326] on pre "import OpenAI from "openai" ; const openai = new OpenAI ({ apiKey : OPENAI_API_…" at bounding box center [434, 398] width 461 height 553
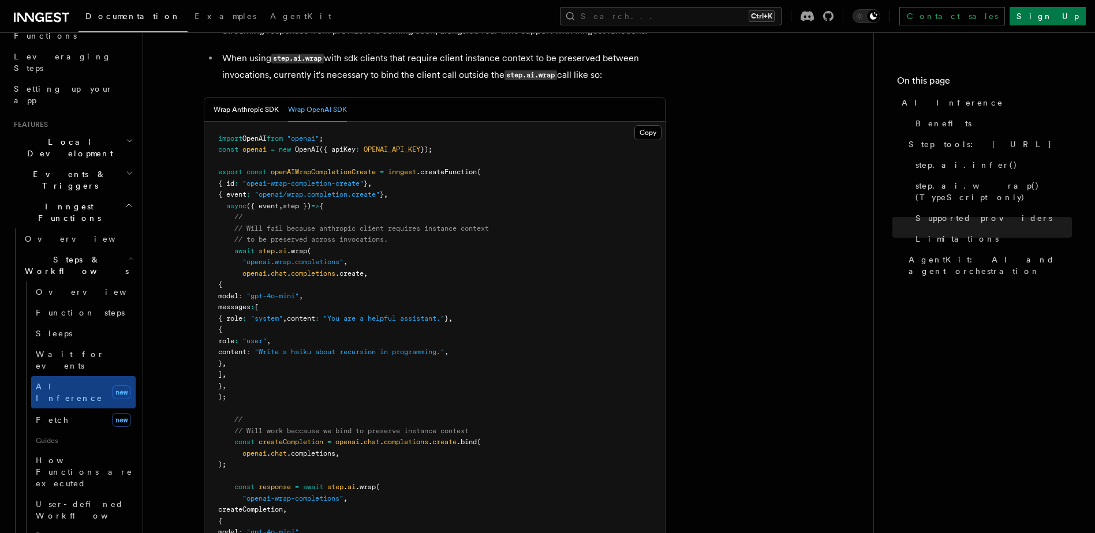
click at [349, 152] on pre "import OpenAI from "openai" ; const openai = new OpenAI ({ apiKey : OPENAI_API_…" at bounding box center [434, 398] width 461 height 553
drag, startPoint x: 327, startPoint y: 219, endPoint x: 233, endPoint y: 345, distance: 157.6
click at [233, 345] on code "import OpenAI from "openai" ; const openai = new OpenAI ({ apiKey : OPENAI_API_…" at bounding box center [353, 398] width 271 height 526
drag, startPoint x: 233, startPoint y: 345, endPoint x: 308, endPoint y: 347, distance: 74.5
click at [308, 348] on pre "import OpenAI from "openai" ; const openai = new OpenAI ({ apiKey : OPENAI_API_…" at bounding box center [434, 398] width 461 height 553
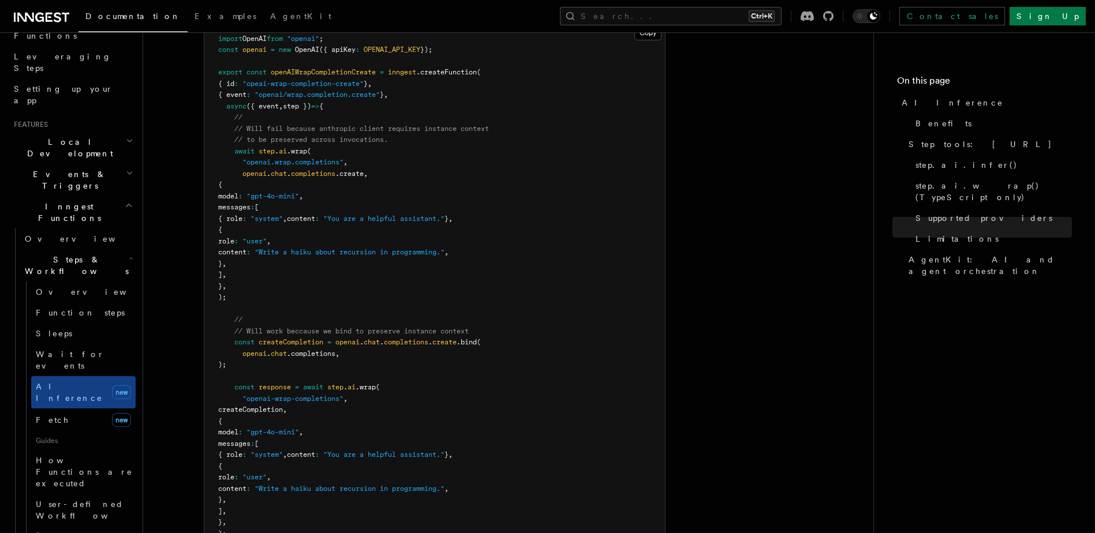
scroll to position [1935, 0]
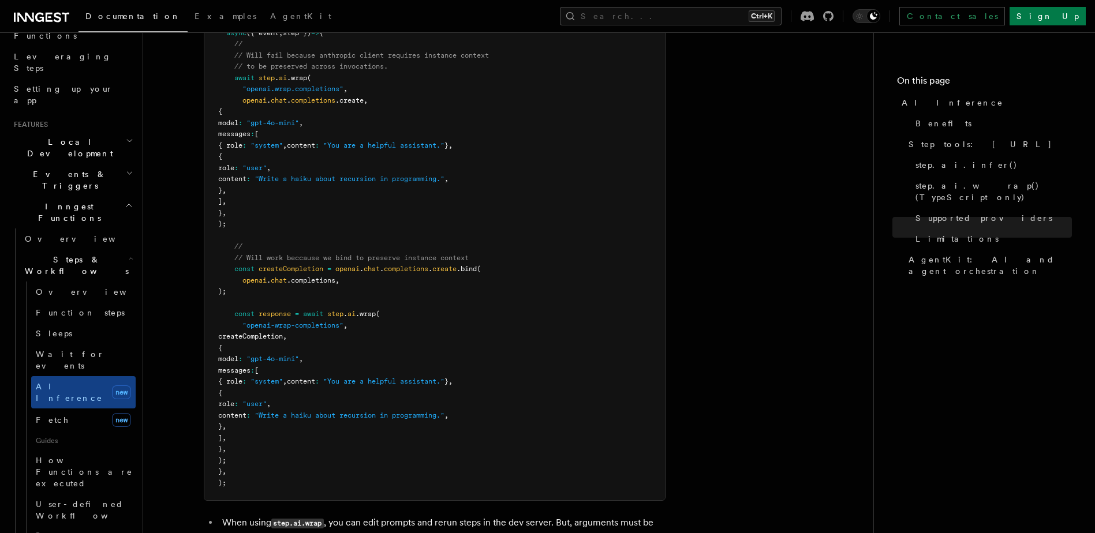
drag, startPoint x: 230, startPoint y: 219, endPoint x: 192, endPoint y: 214, distance: 38.5
click at [192, 214] on article "Features Inngest Functions Steps & Workflows AI Inference TypeScript and Python…" at bounding box center [508, 193] width 693 height 4155
drag, startPoint x: 192, startPoint y: 214, endPoint x: 264, endPoint y: 240, distance: 76.2
click at [264, 240] on pre "import OpenAI from "openai" ; const openai = new OpenAI ({ apiKey : OPENAI_API_…" at bounding box center [434, 225] width 461 height 553
click at [303, 265] on span "createCompletion" at bounding box center [291, 269] width 65 height 8
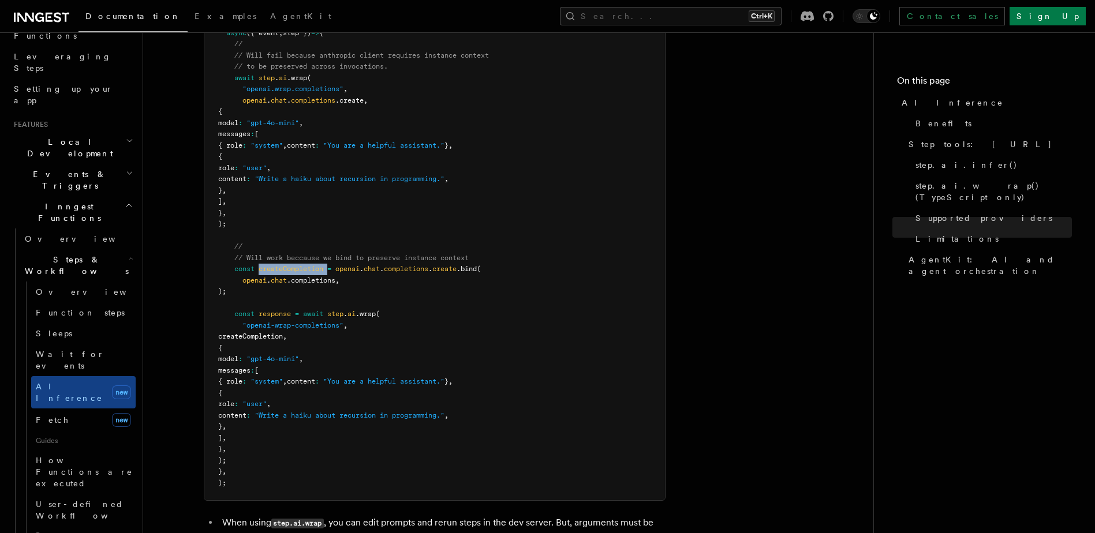
click at [303, 265] on span "createCompletion" at bounding box center [291, 269] width 65 height 8
drag, startPoint x: 303, startPoint y: 215, endPoint x: 325, endPoint y: 275, distance: 63.9
click at [324, 275] on pre "import OpenAI from "openai" ; const openai = new OpenAI ({ apiKey : OPENAI_API_…" at bounding box center [434, 225] width 461 height 553
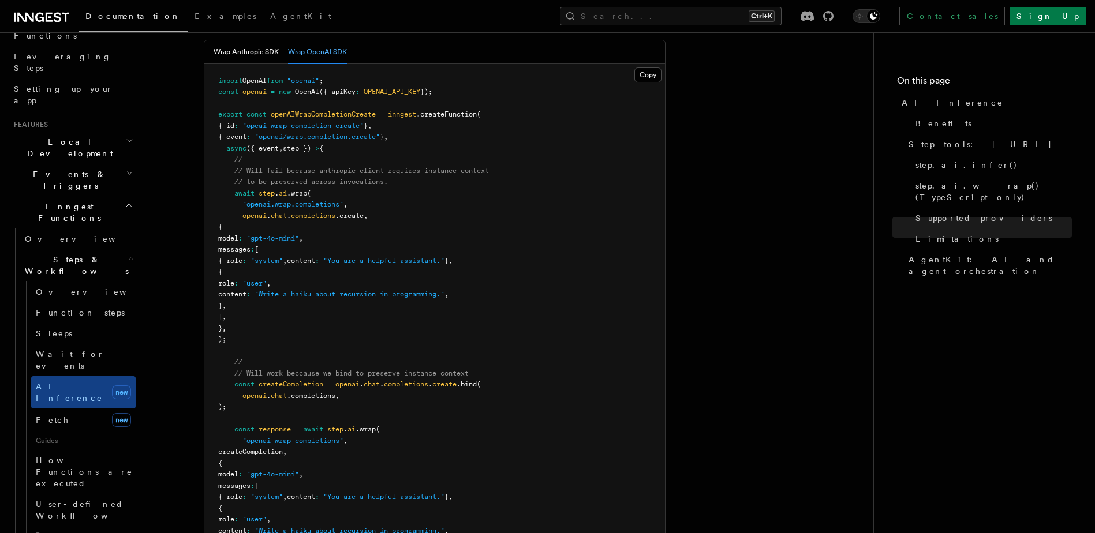
scroll to position [1762, 0]
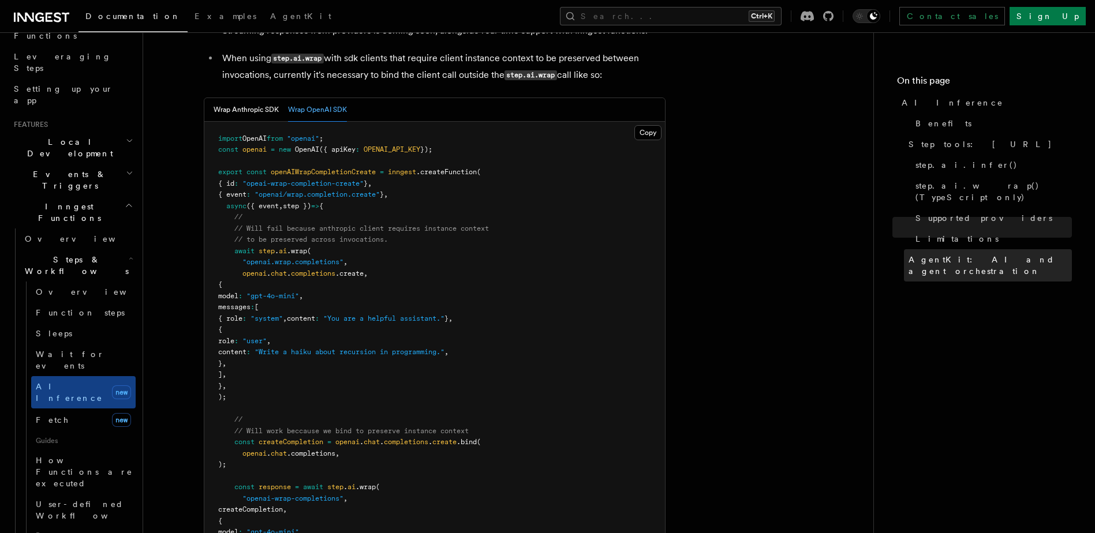
click at [973, 254] on span "AgentKit: AI and agent orchestration" at bounding box center [990, 265] width 163 height 23
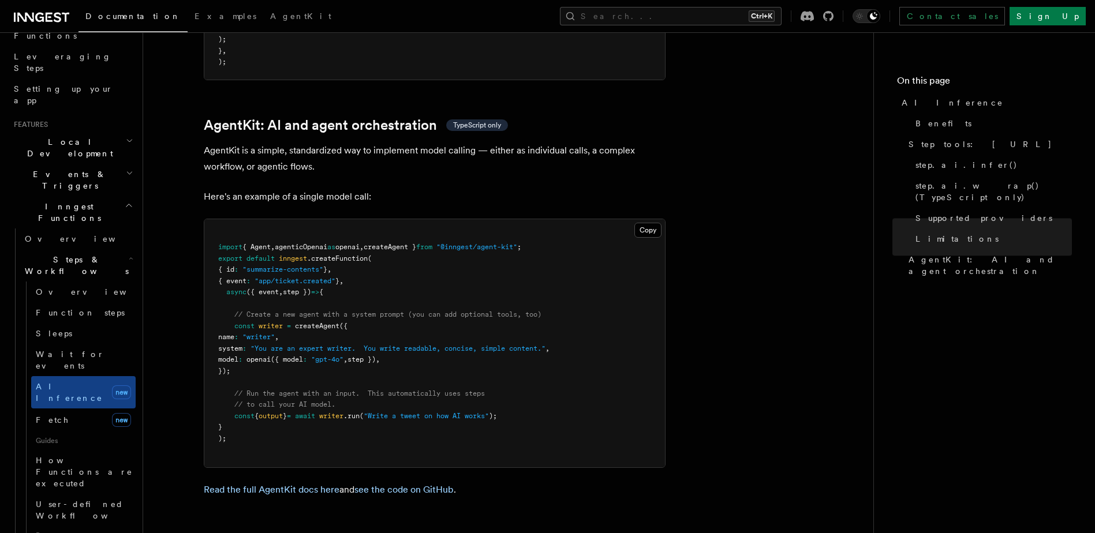
scroll to position [3485, 0]
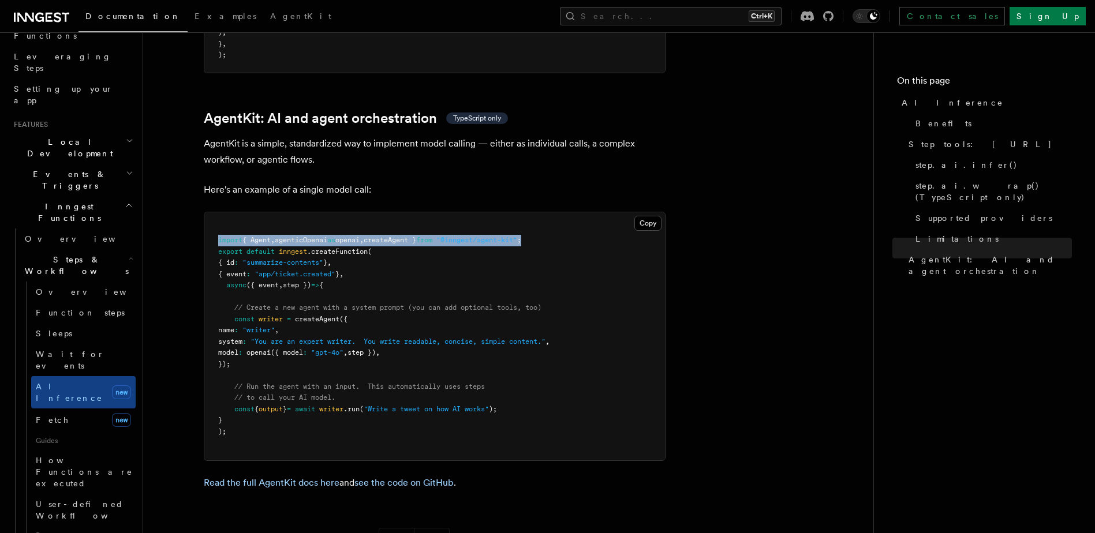
drag, startPoint x: 215, startPoint y: 182, endPoint x: 560, endPoint y: 185, distance: 345.3
click at [560, 212] on pre "import { Agent , agenticOpenai as openai , createAgent } from "@inngest/agent-k…" at bounding box center [434, 336] width 461 height 248
copy span "import { Agent , agenticOpenai as openai , createAgent } from "@inngest/agent-k…"
drag, startPoint x: 266, startPoint y: 310, endPoint x: 175, endPoint y: 264, distance: 101.5
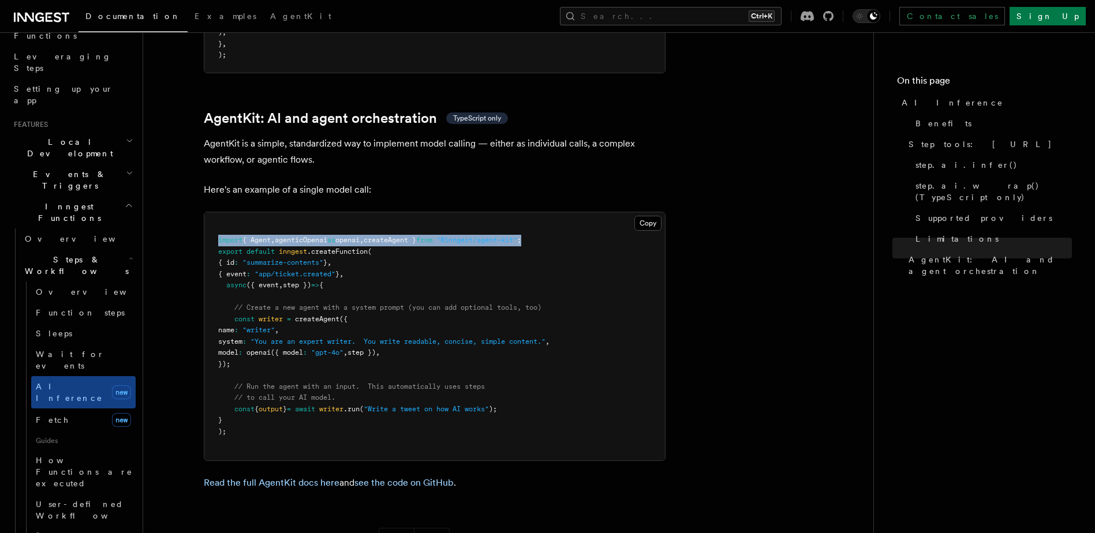
copy code "const writer = createAgent ({ name : "writer" , system : "You are an expert wri…"
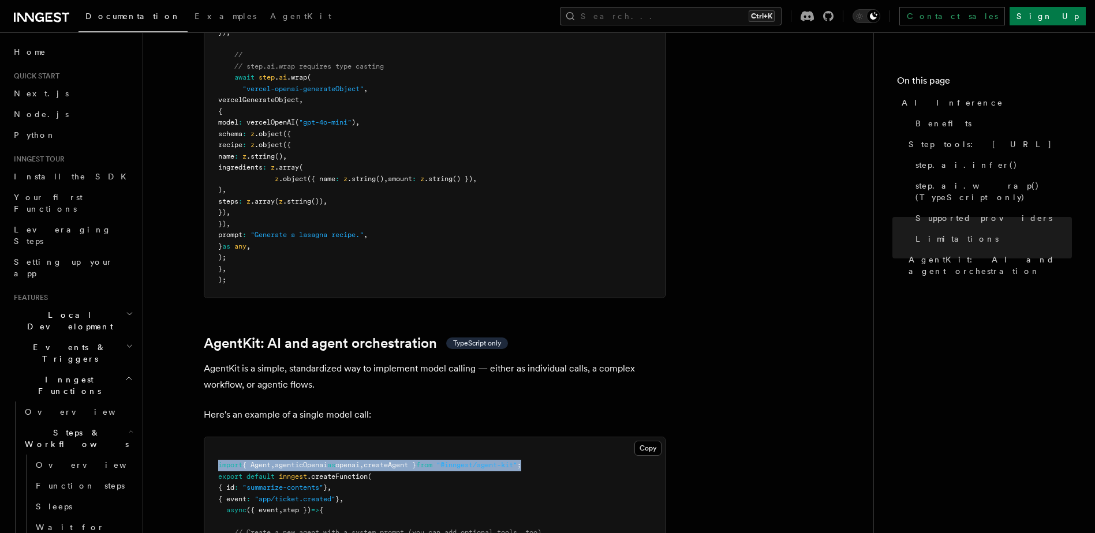
scroll to position [3197, 0]
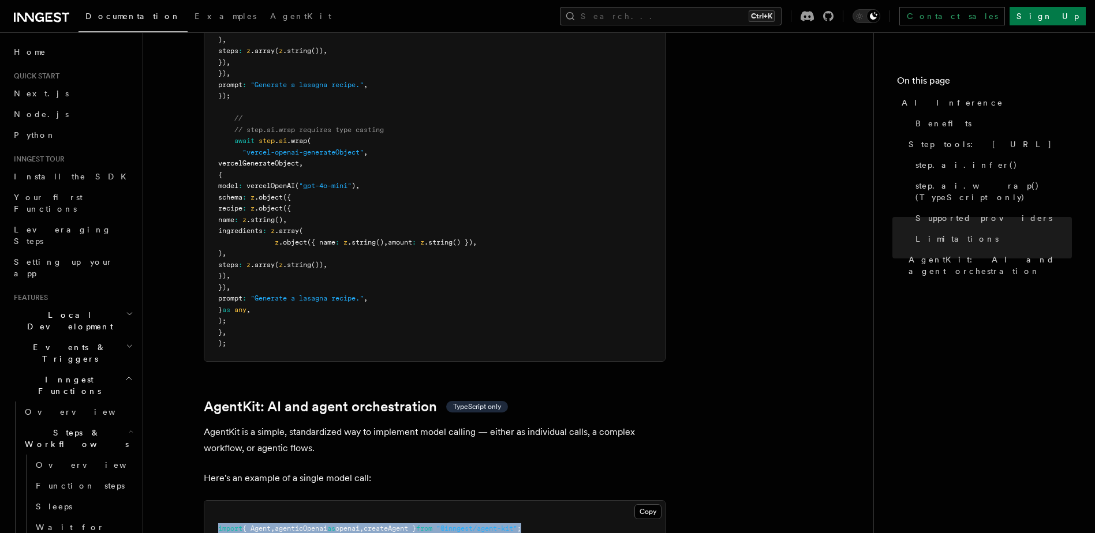
click at [110, 370] on h2 "Inngest Functions" at bounding box center [72, 386] width 126 height 32
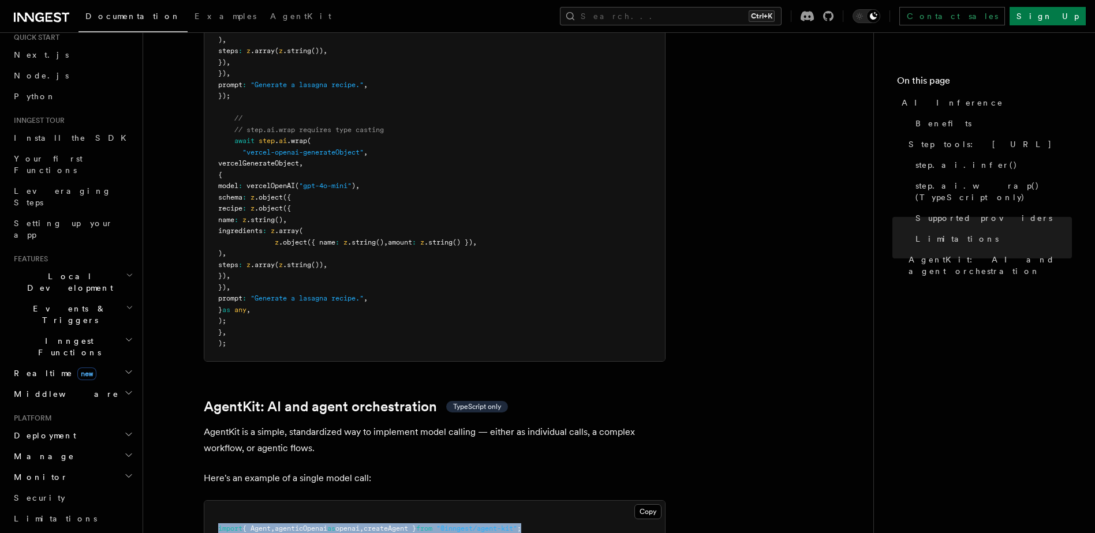
scroll to position [115, 0]
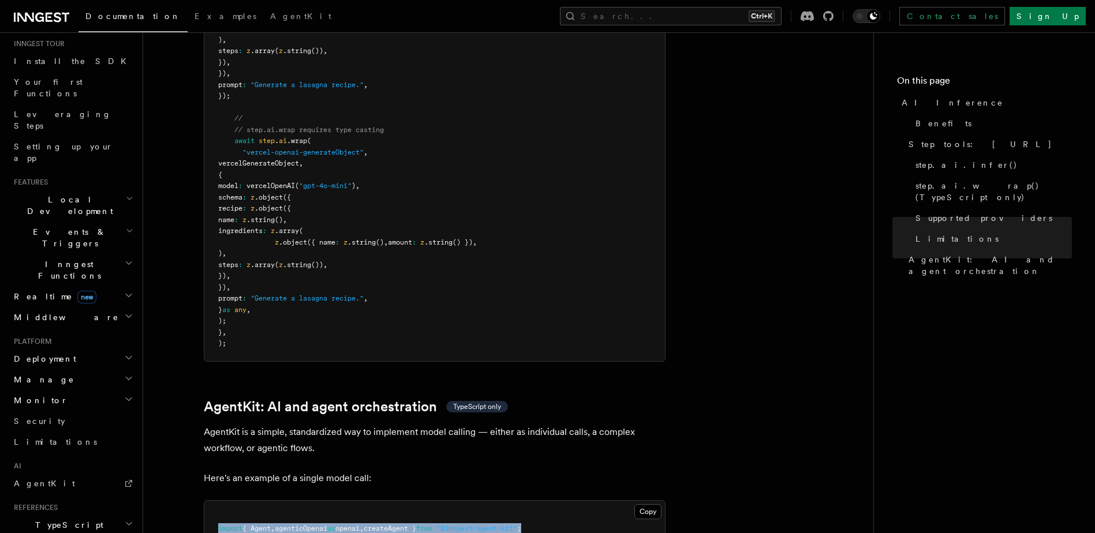
click at [113, 307] on h2 "Middleware" at bounding box center [72, 317] width 126 height 21
click at [112, 286] on h2 "Realtime new" at bounding box center [72, 296] width 126 height 21
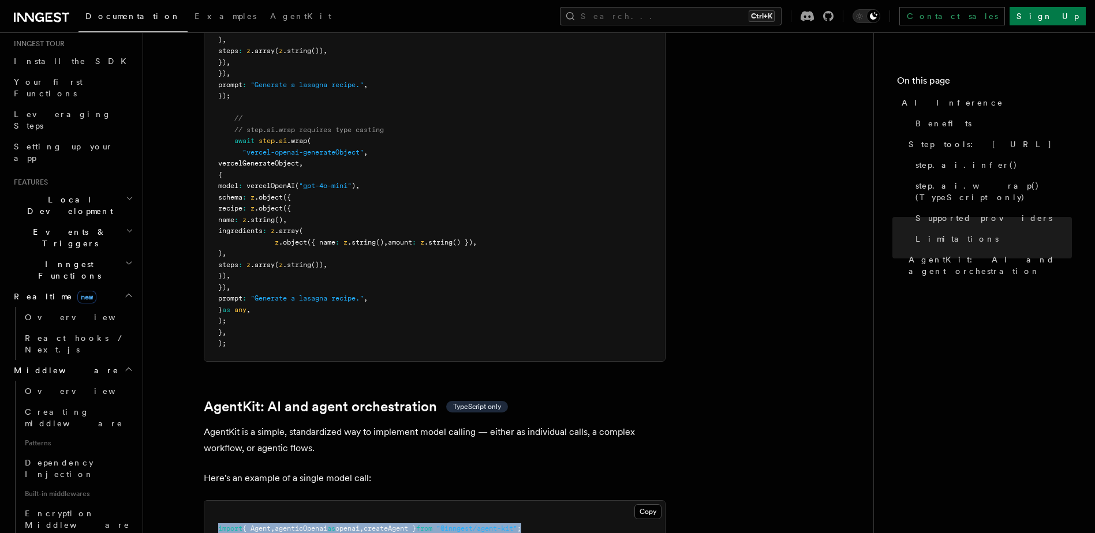
click at [112, 286] on h2 "Realtime new" at bounding box center [72, 296] width 126 height 21
click at [112, 307] on h2 "Middleware" at bounding box center [72, 317] width 126 height 21
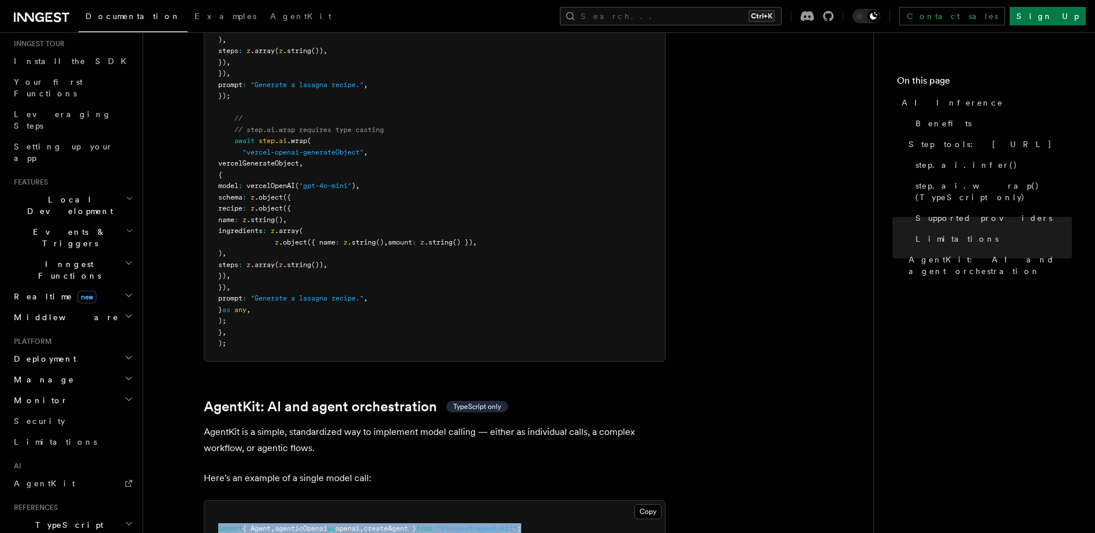
click at [113, 286] on h2 "Realtime new" at bounding box center [72, 296] width 126 height 21
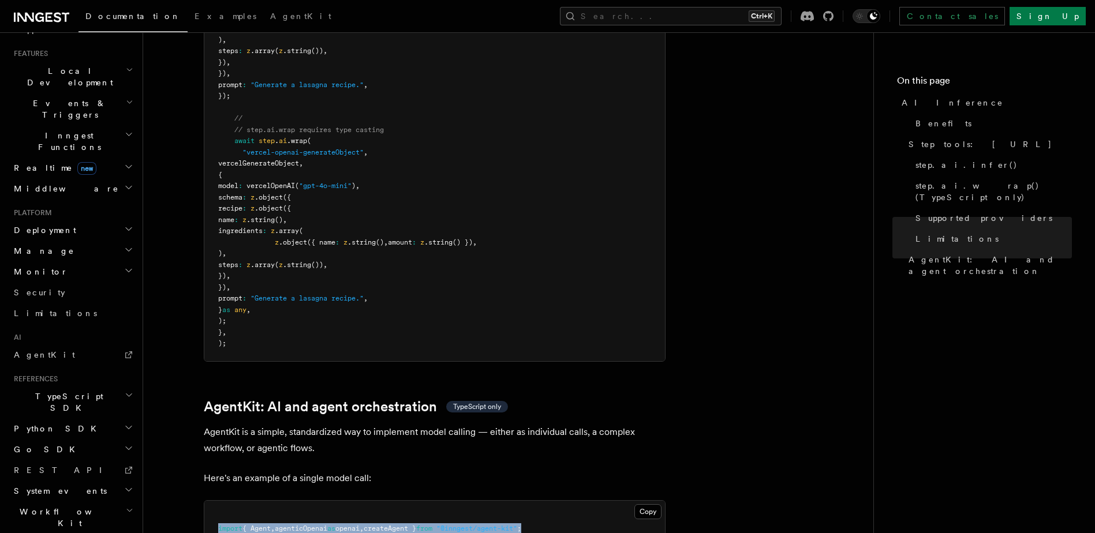
scroll to position [245, 0]
click at [124, 350] on icon at bounding box center [128, 354] width 9 height 9
